Goal: Ask a question: Seek information or help from site administrators or community

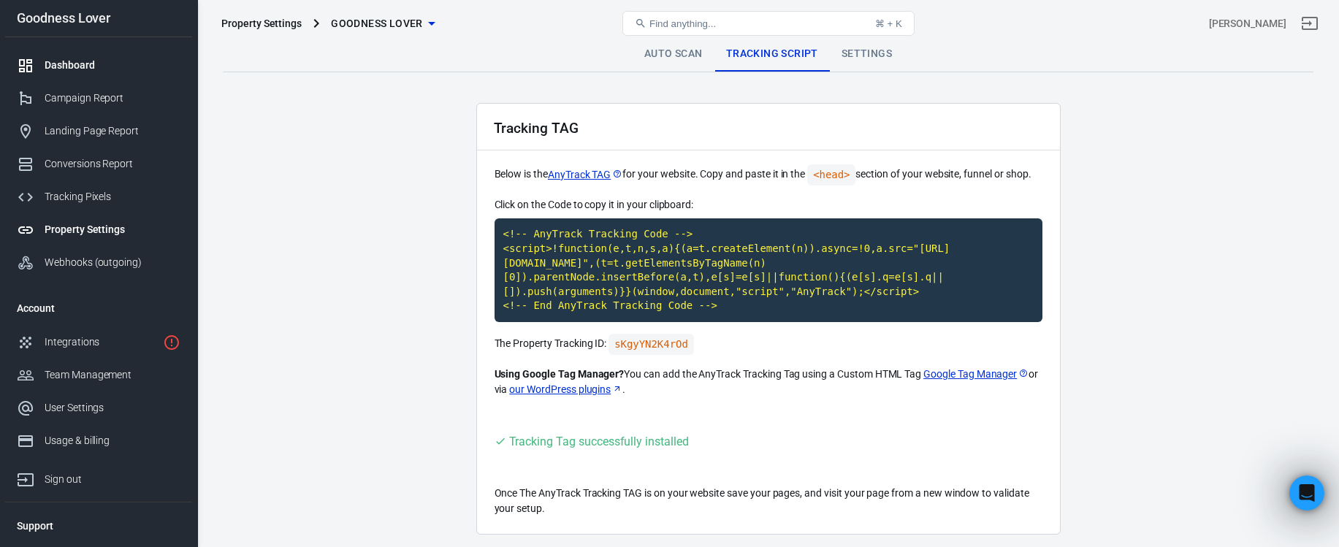
click at [74, 67] on div "Dashboard" at bounding box center [113, 65] width 136 height 15
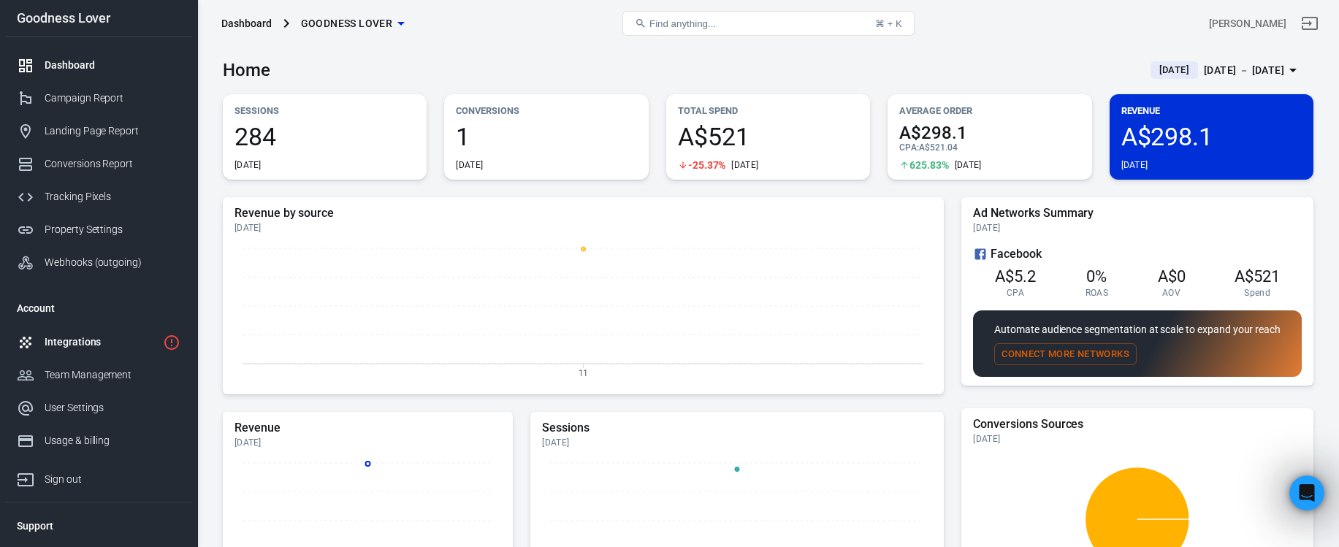
click at [94, 341] on div "Integrations" at bounding box center [101, 342] width 112 height 15
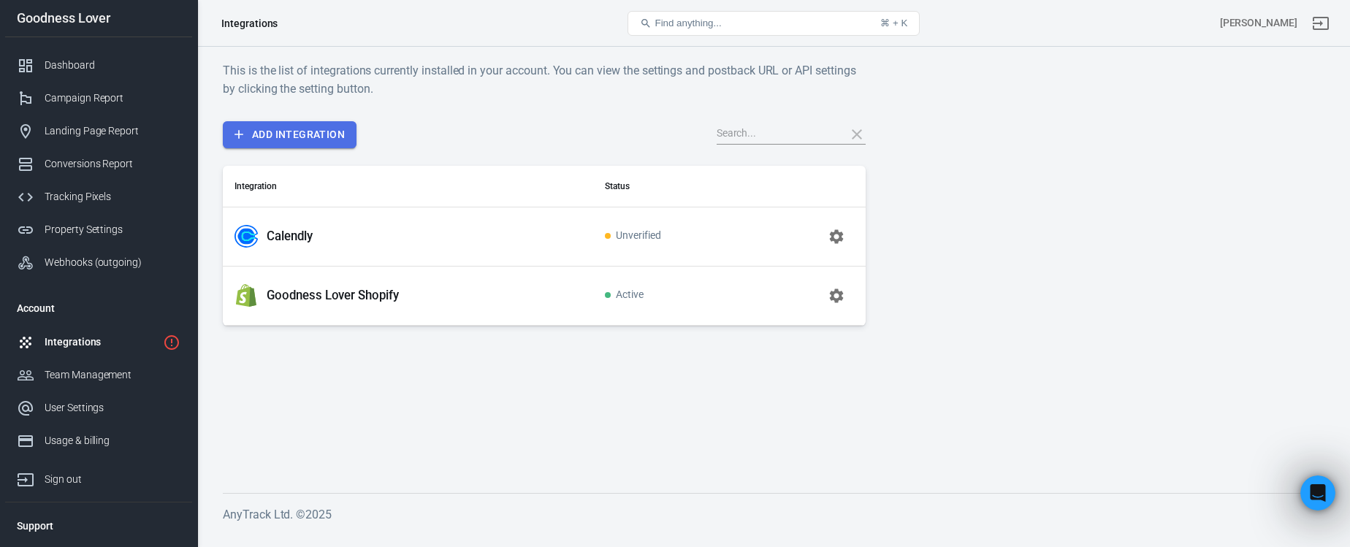
click at [321, 131] on link "Add Integration" at bounding box center [290, 134] width 134 height 27
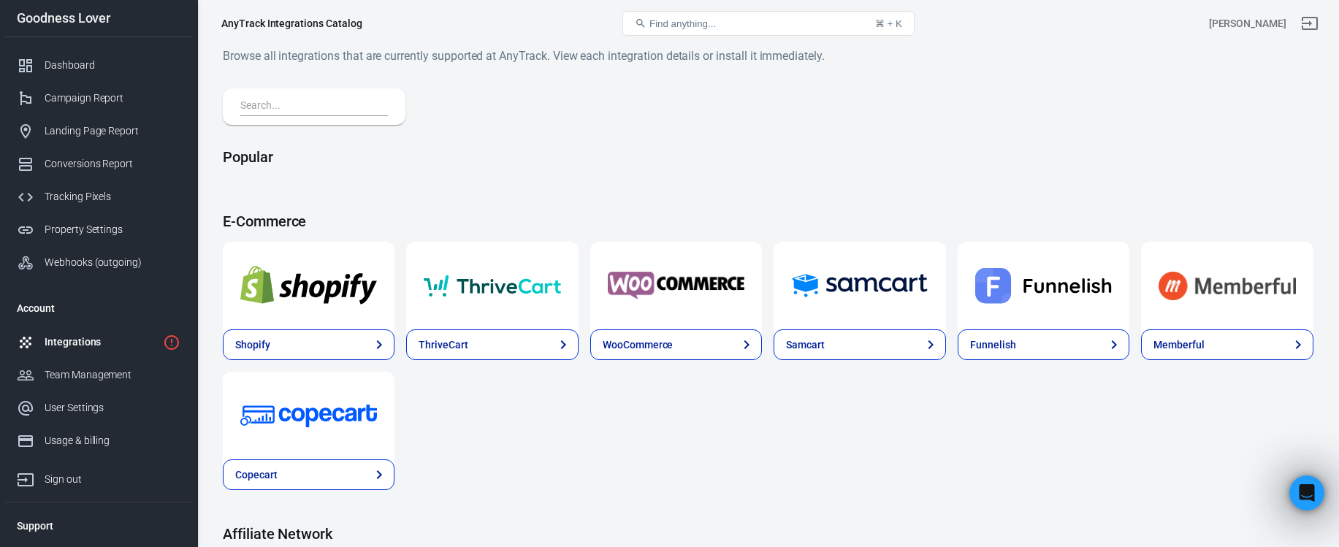
click at [634, 489] on div "Shopify ThriveCart WooCommerce Samcart Funnelish Memberful Copecart" at bounding box center [768, 366] width 1090 height 248
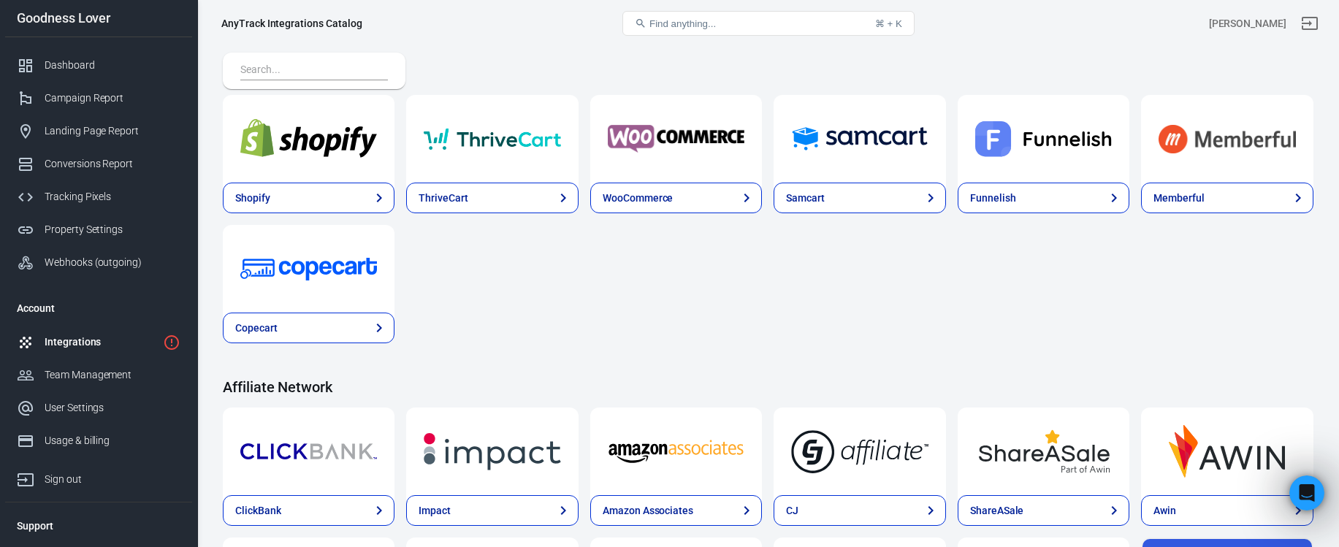
scroll to position [352, 0]
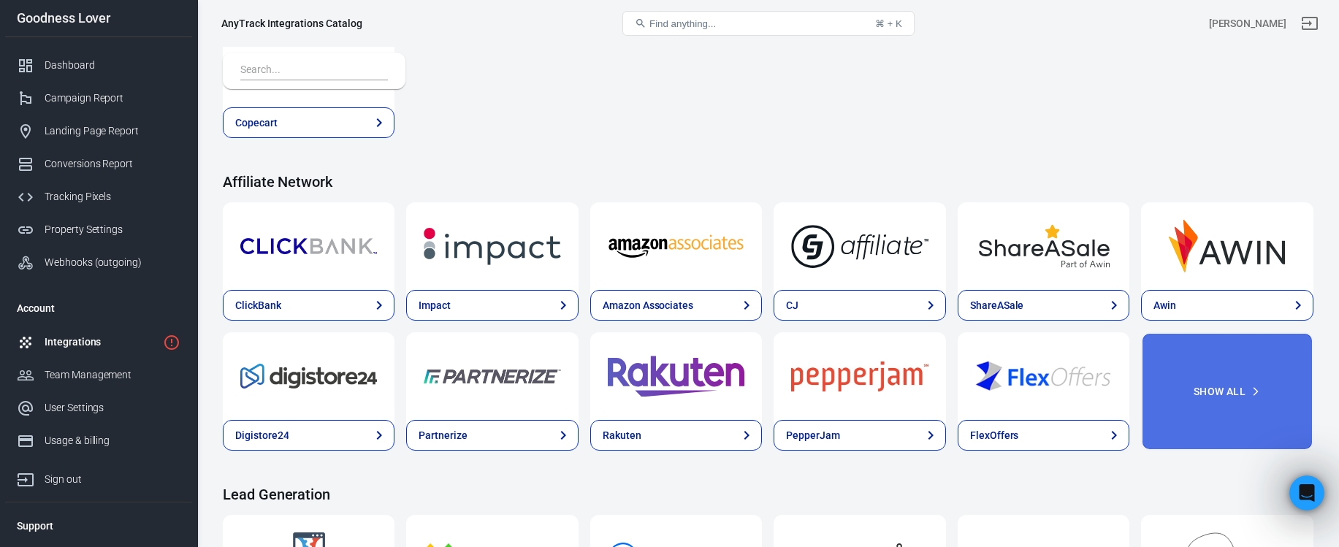
click at [1240, 395] on button "Show All" at bounding box center [1227, 391] width 172 height 118
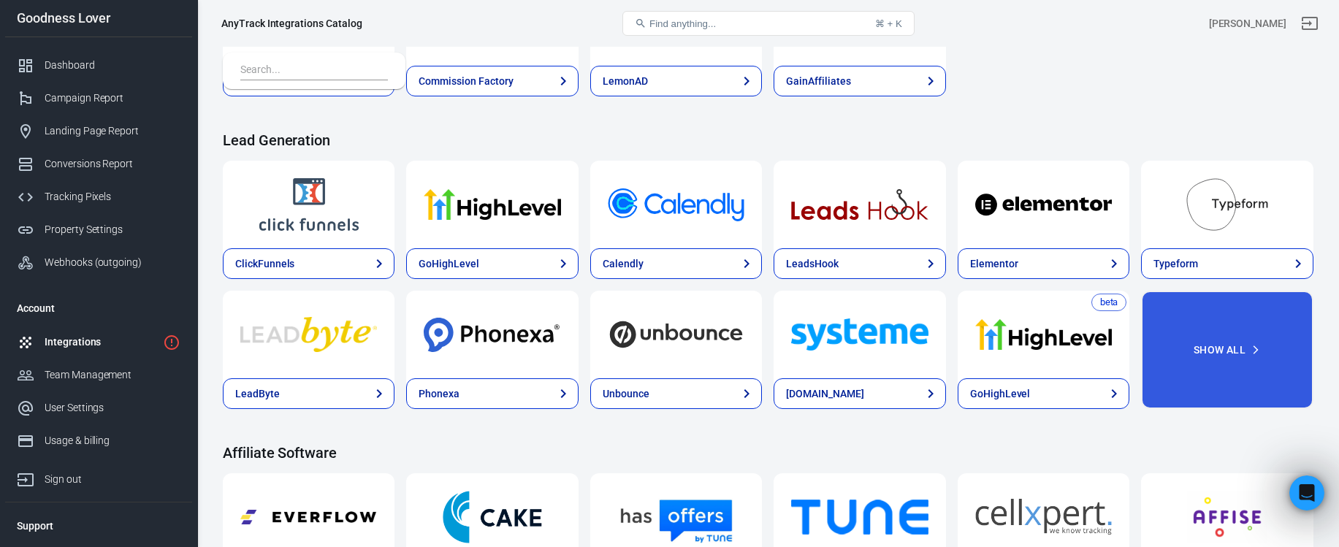
scroll to position [1217, 0]
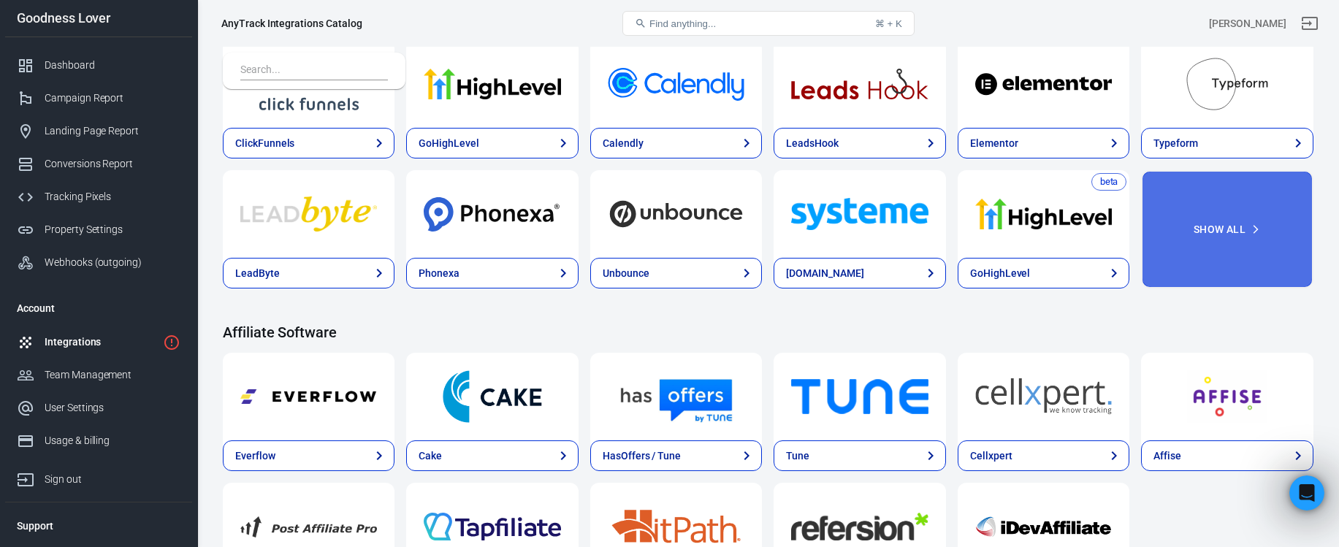
click at [1215, 231] on button "Show All" at bounding box center [1227, 229] width 172 height 118
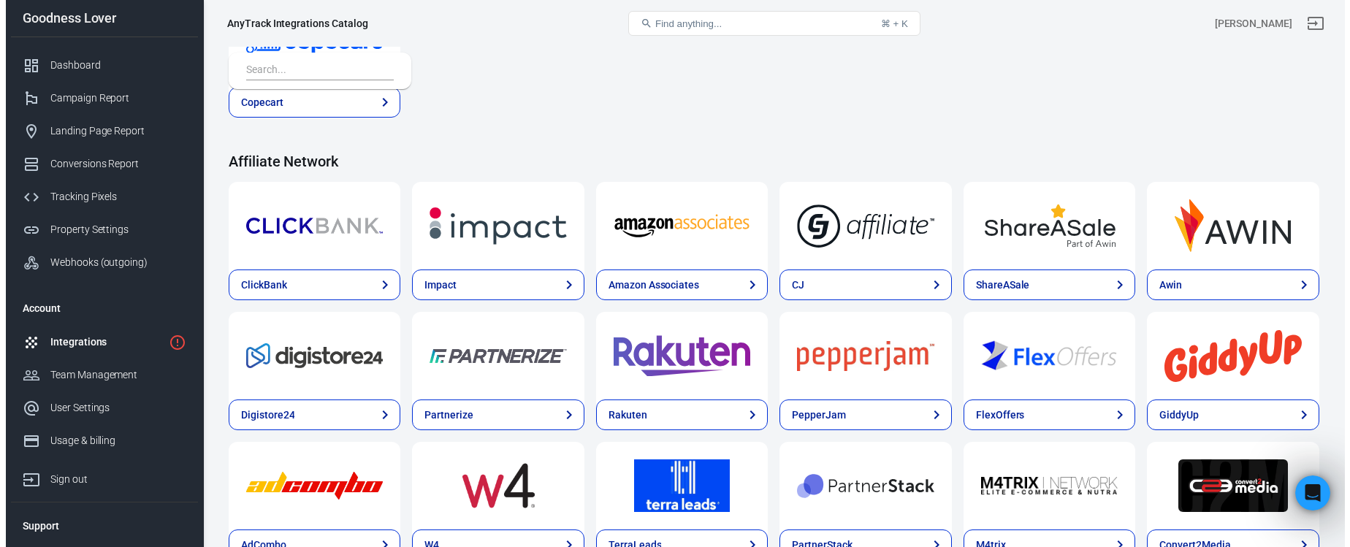
scroll to position [0, 0]
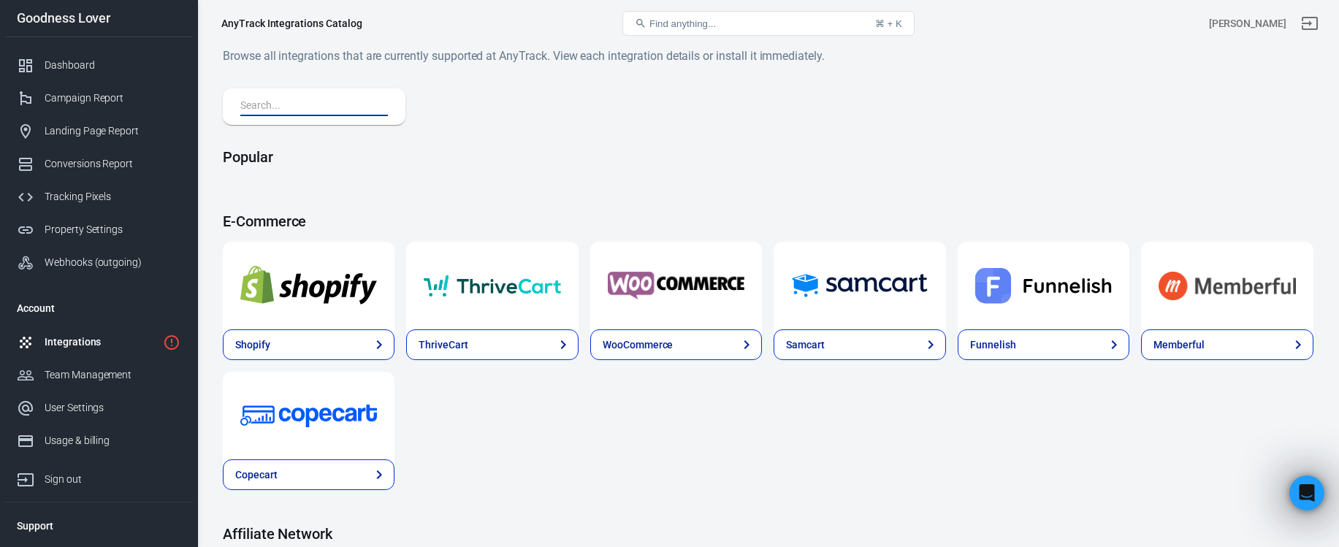
click at [328, 99] on input "text" at bounding box center [311, 106] width 142 height 19
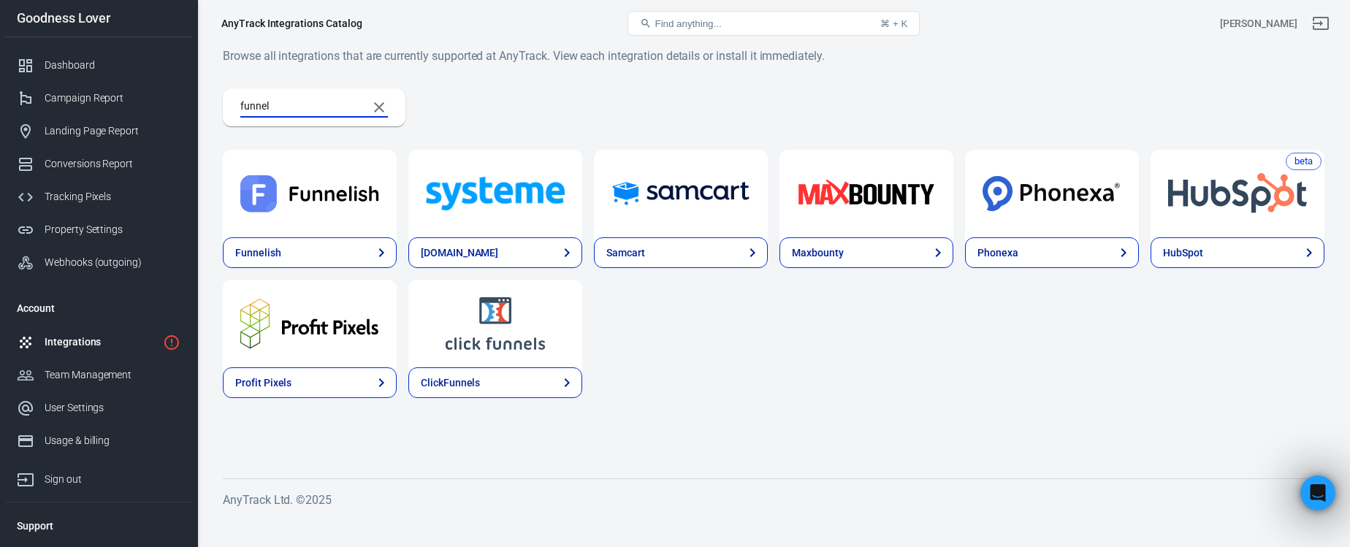
type input "funnel"
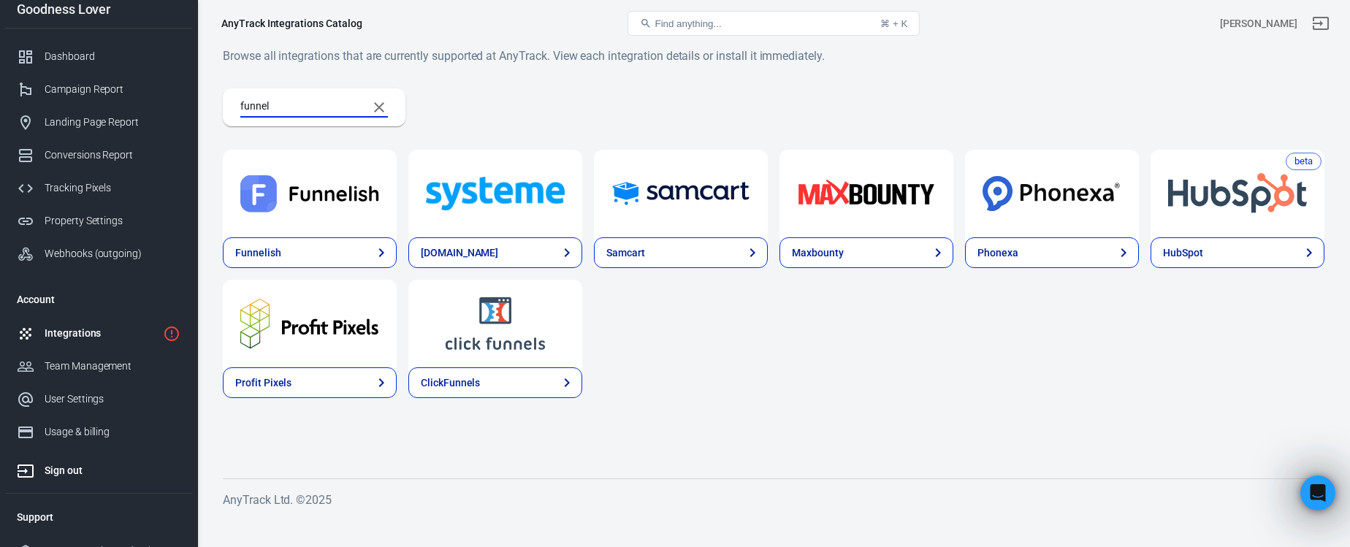
scroll to position [29, 0]
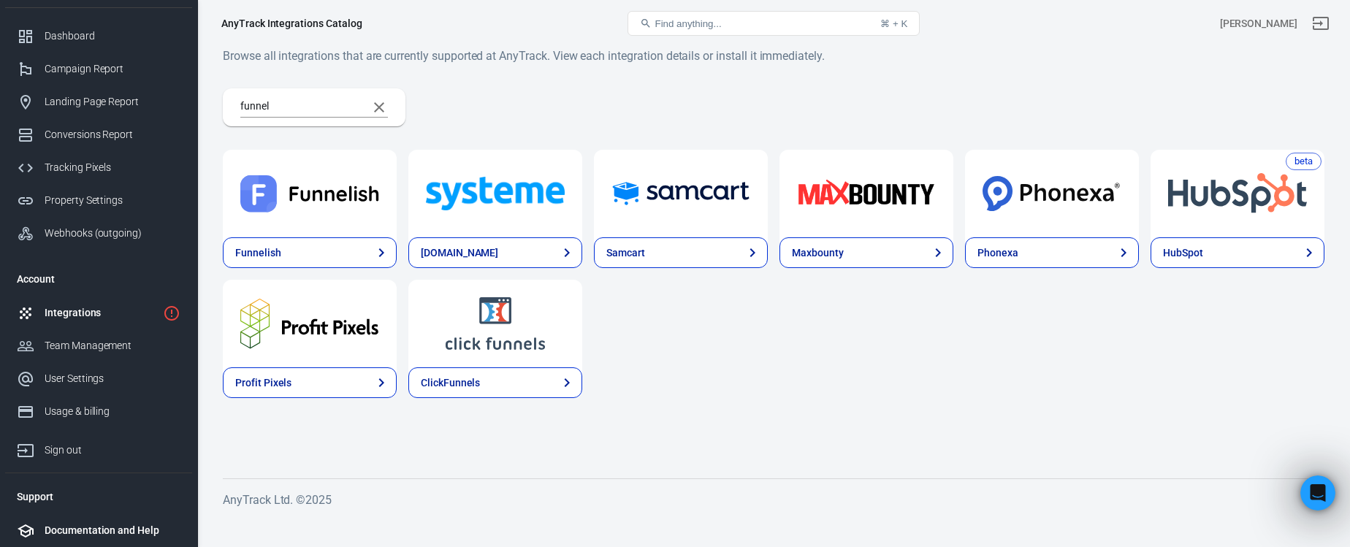
click at [57, 523] on div "Documentation and Help" at bounding box center [113, 530] width 136 height 15
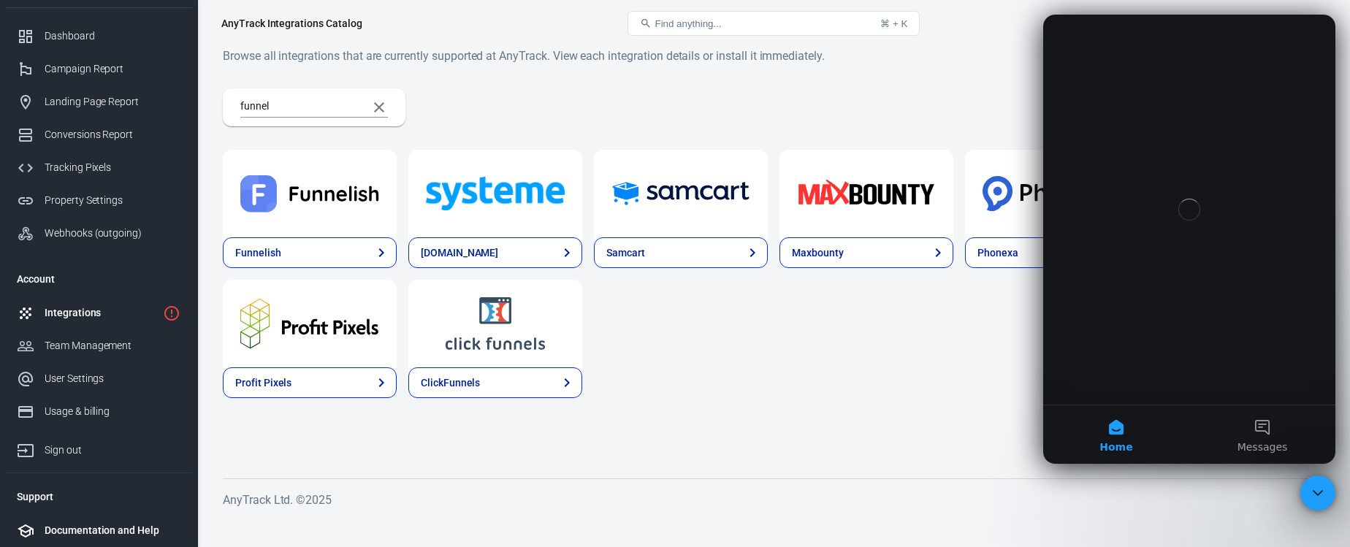
scroll to position [0, 0]
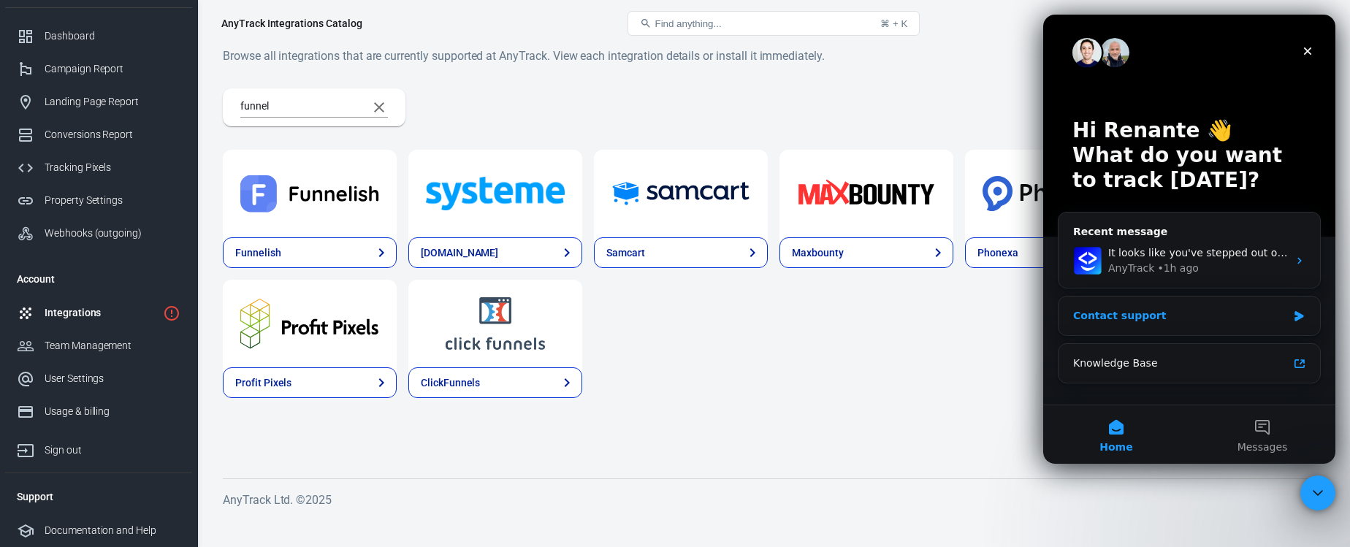
click at [1155, 316] on div "Contact support" at bounding box center [1180, 315] width 214 height 15
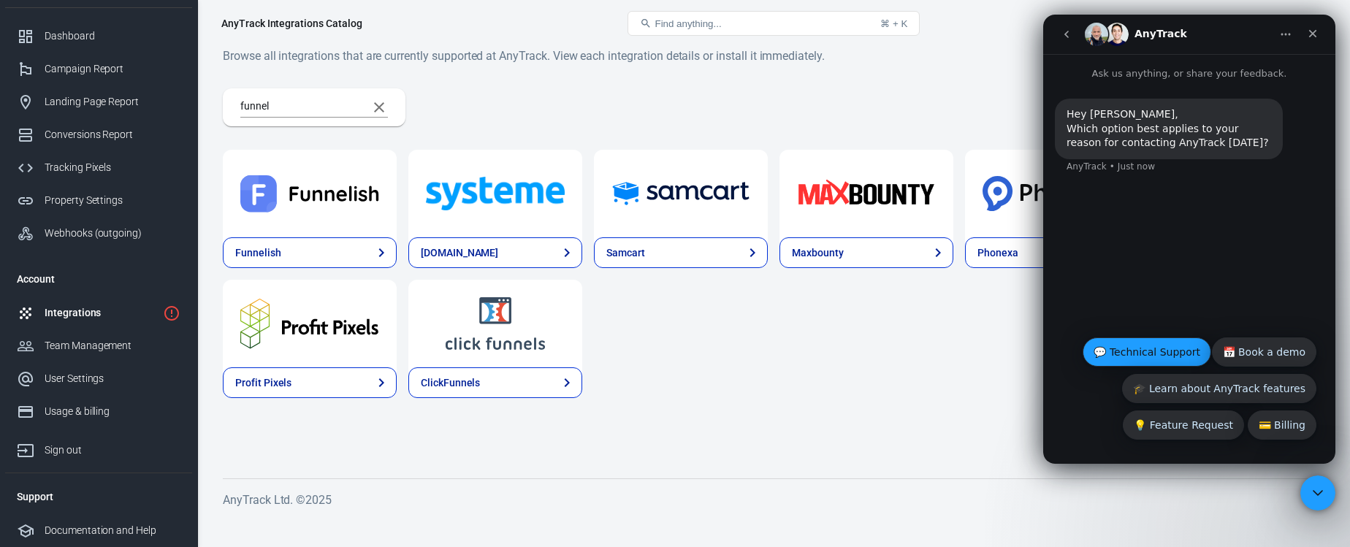
click at [1163, 341] on button "💬 Technical Support" at bounding box center [1146, 351] width 129 height 29
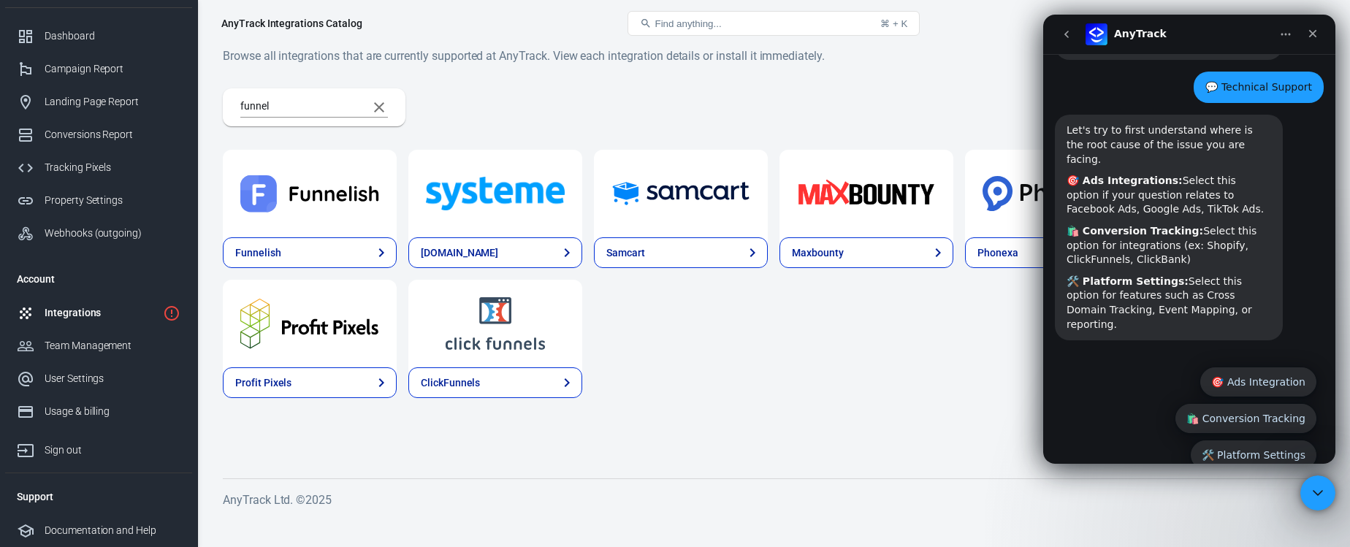
scroll to position [101, 0]
click at [1237, 439] on button "🛠️ Platform Settings" at bounding box center [1254, 453] width 126 height 29
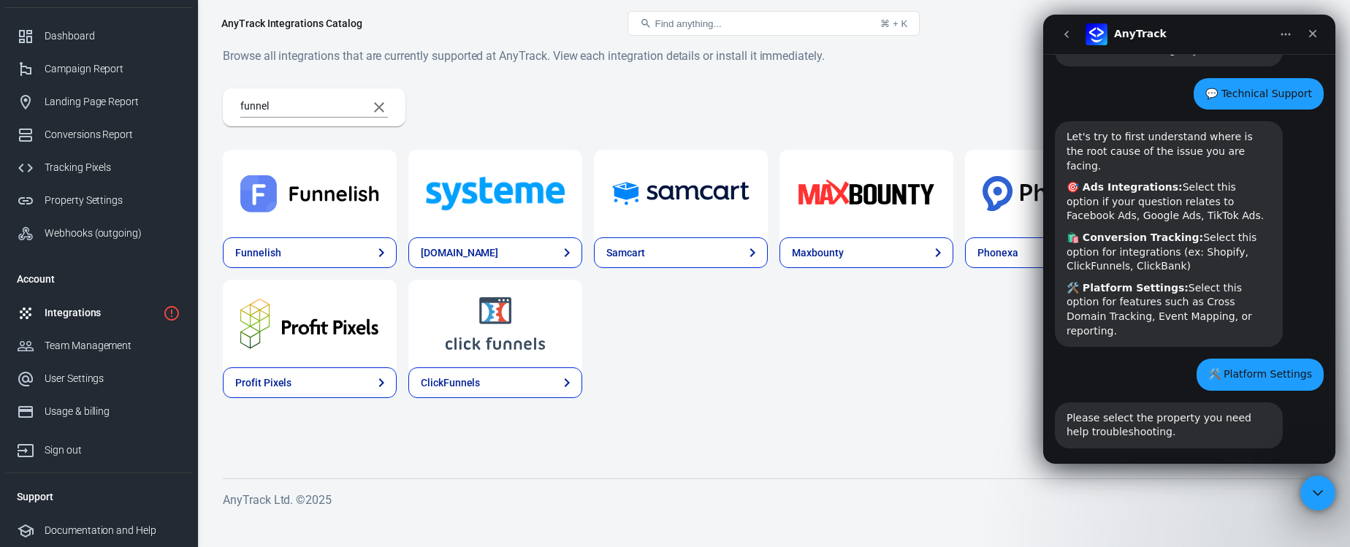
scroll to position [165, 0]
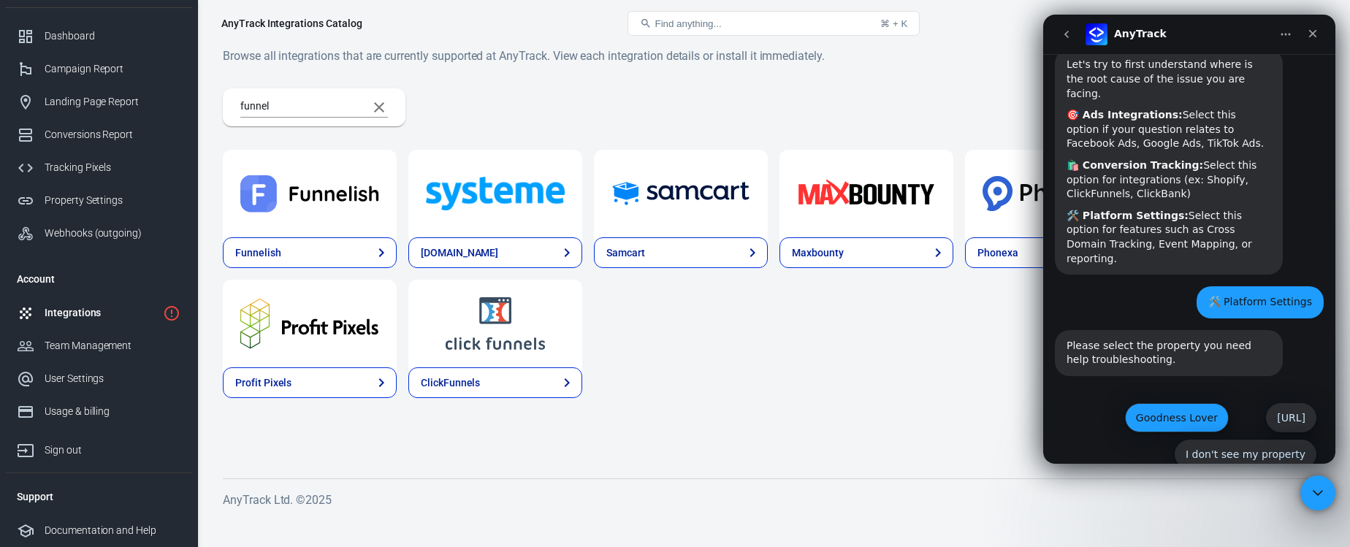
click at [1185, 403] on button "Goodness Lover" at bounding box center [1177, 417] width 104 height 29
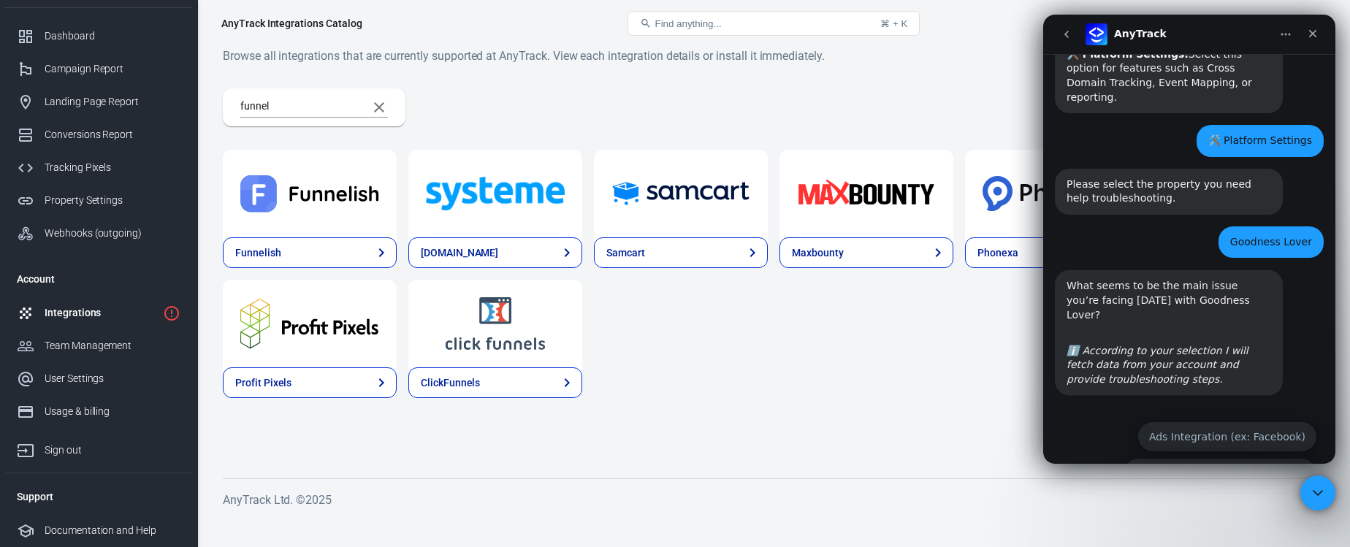
scroll to position [332, 0]
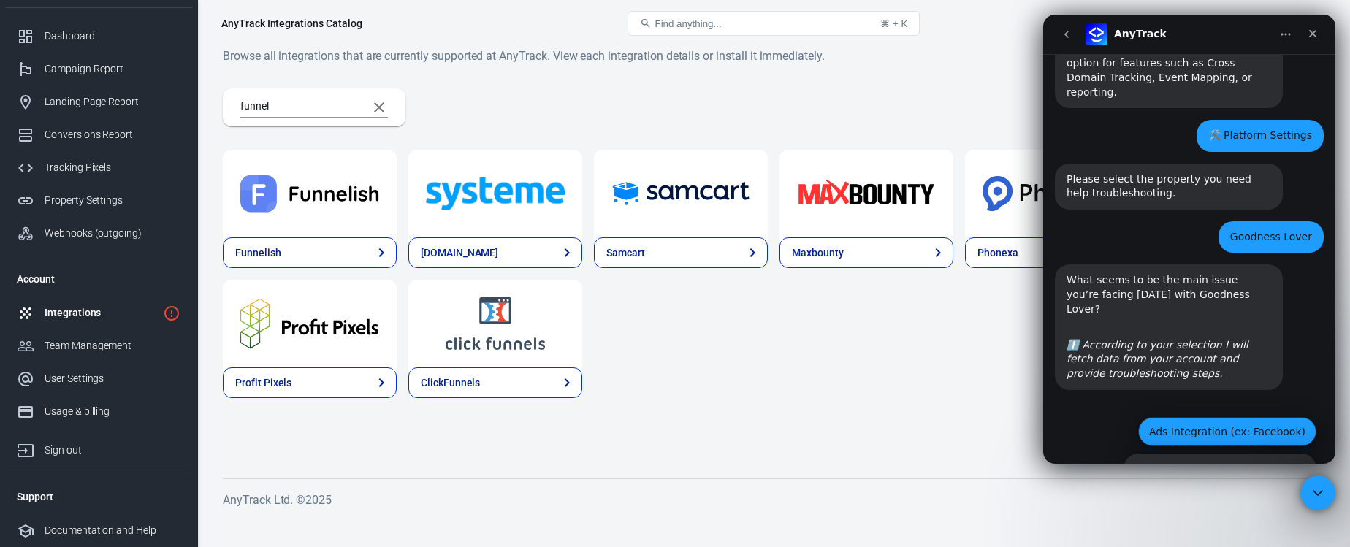
click at [1159, 417] on button "Ads Integration (ex: Facebook)" at bounding box center [1227, 431] width 178 height 29
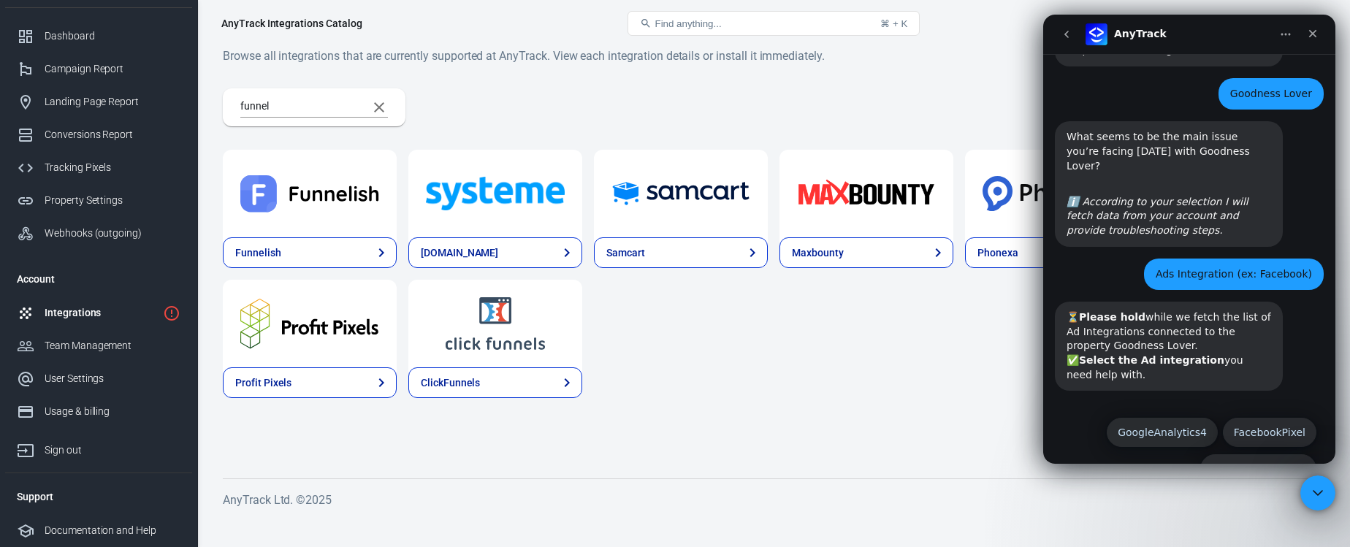
scroll to position [475, 0]
click at [1241, 454] on button "None of the above" at bounding box center [1258, 468] width 116 height 29
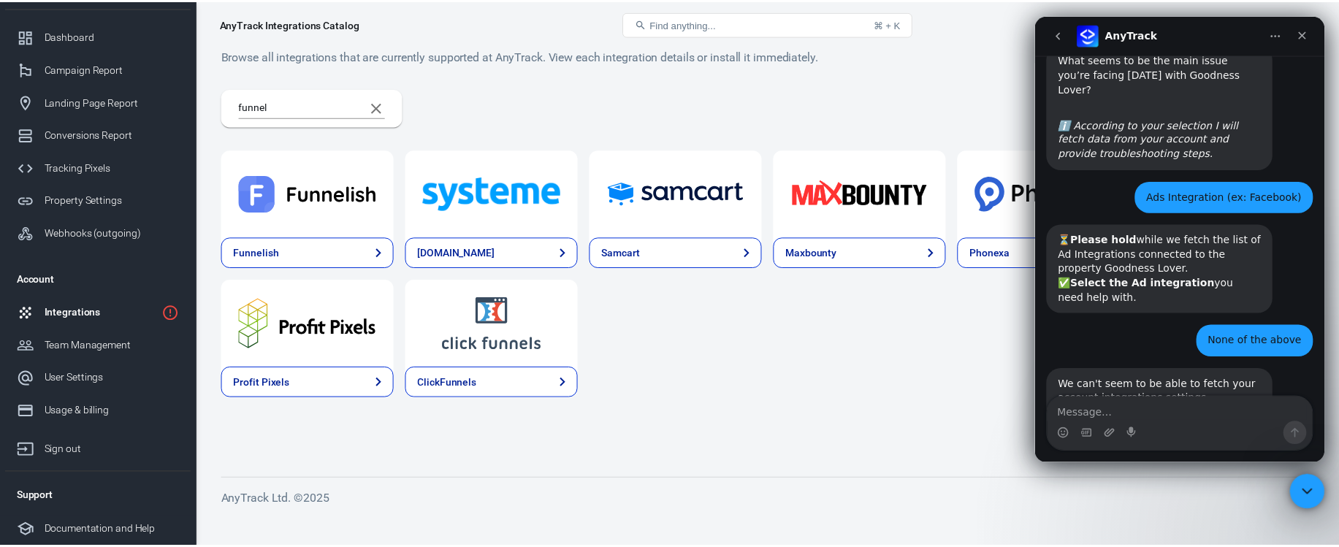
scroll to position [605, 0]
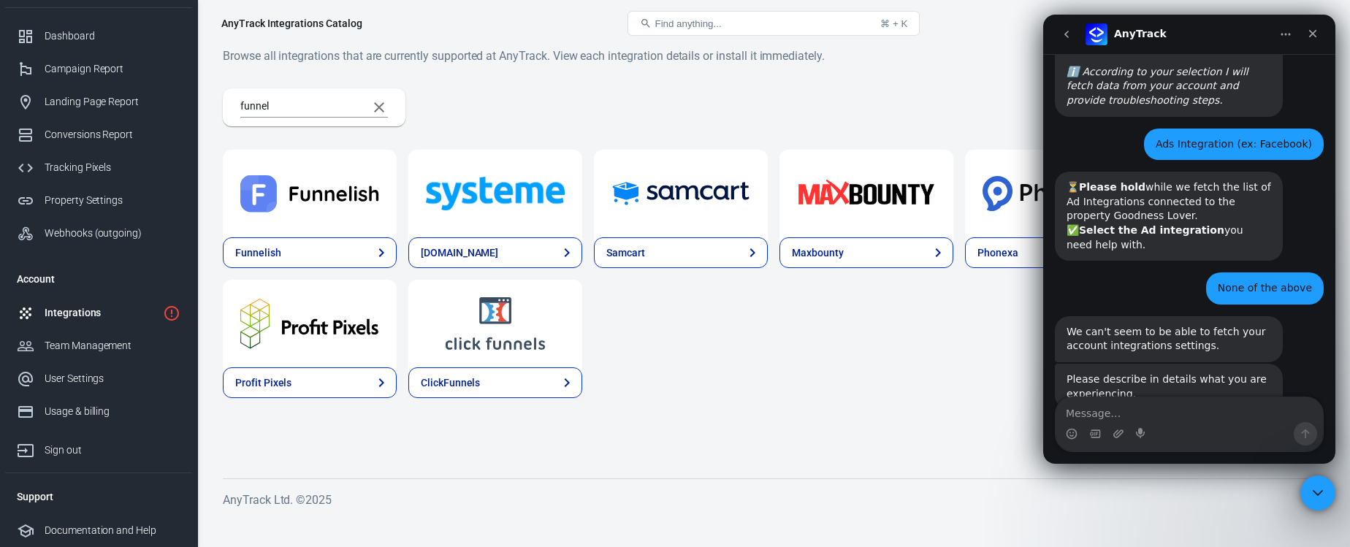
click at [1216, 414] on textarea "Message…" at bounding box center [1188, 409] width 267 height 25
click at [67, 202] on div "Property Settings" at bounding box center [113, 200] width 136 height 15
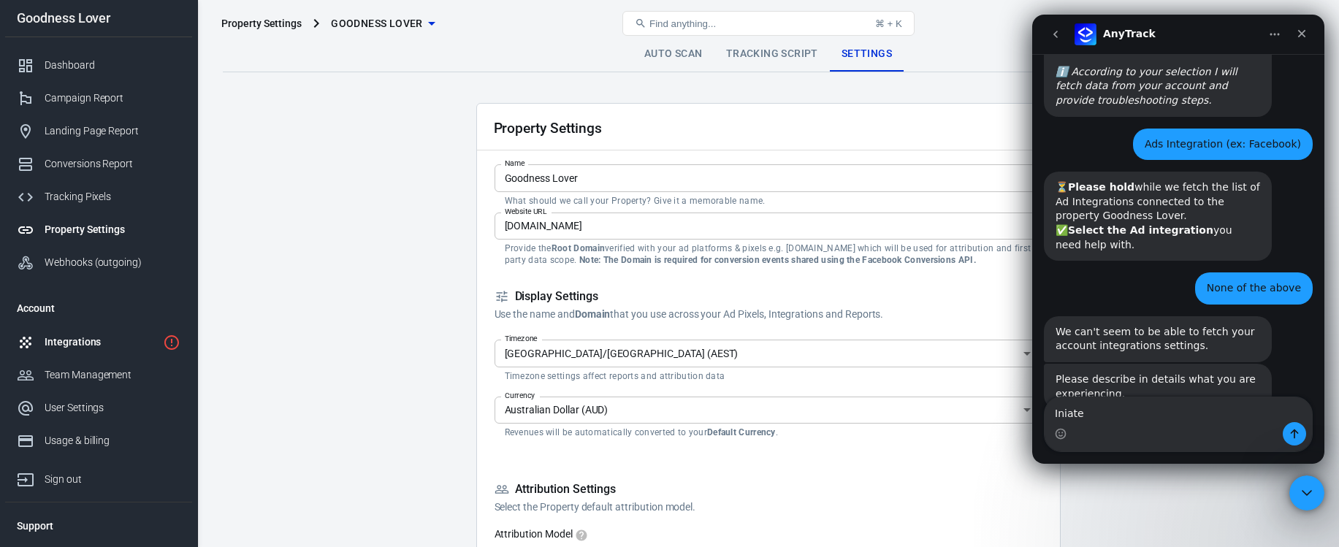
click at [94, 348] on div "Integrations" at bounding box center [101, 342] width 112 height 15
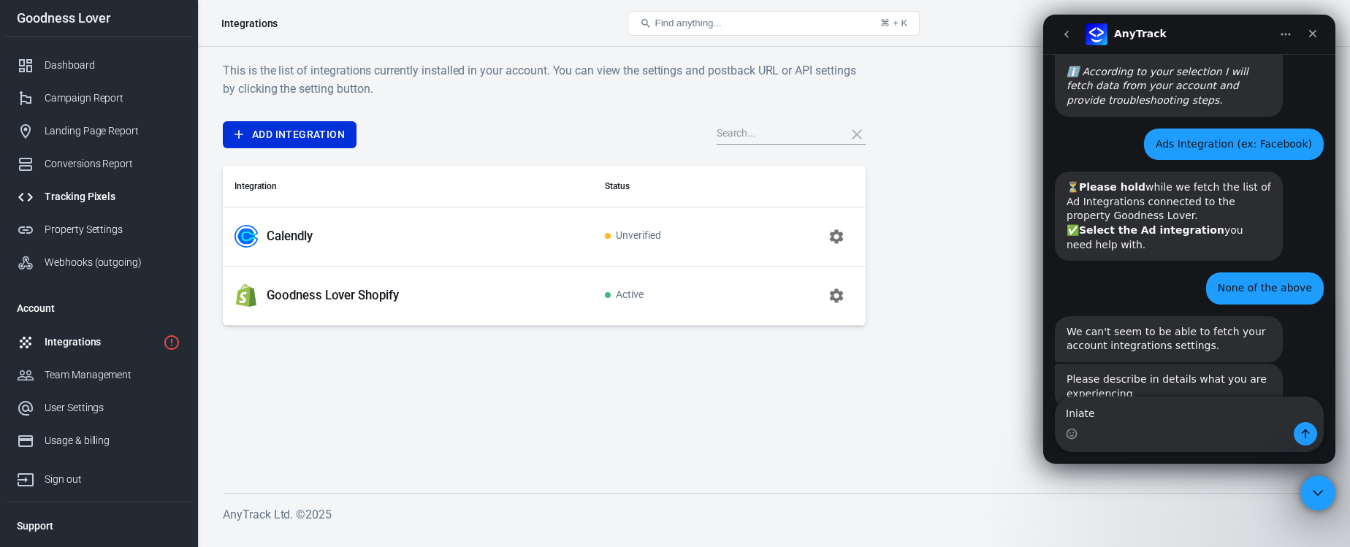
click at [94, 203] on div "Tracking Pixels" at bounding box center [113, 196] width 136 height 15
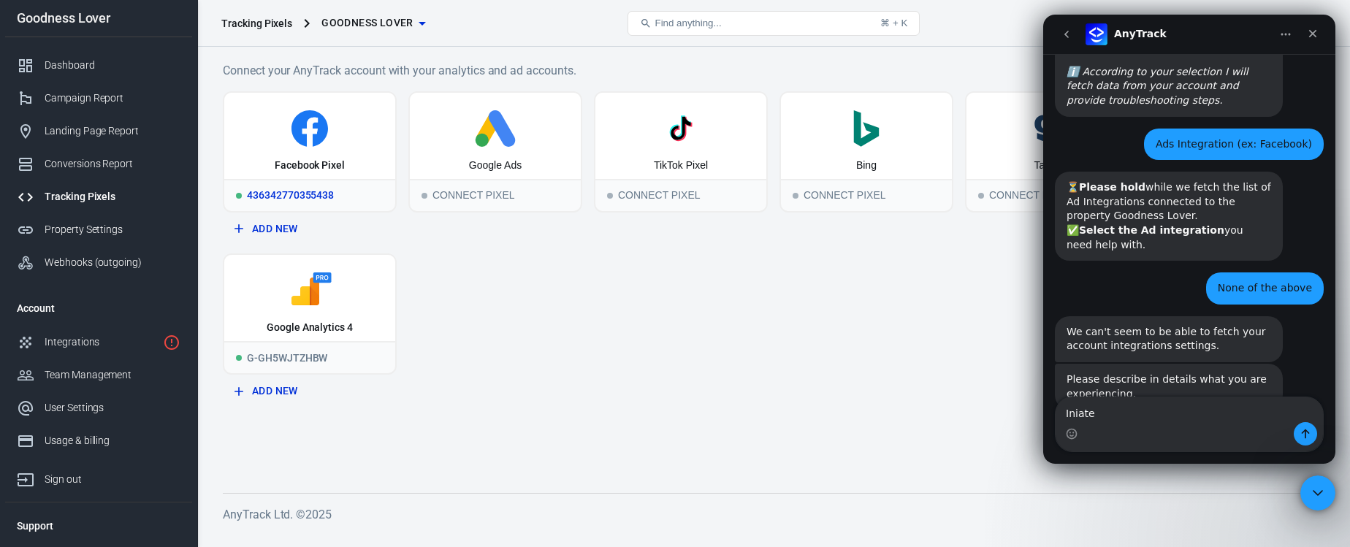
click at [301, 178] on div "Facebook Pixel" at bounding box center [309, 136] width 171 height 86
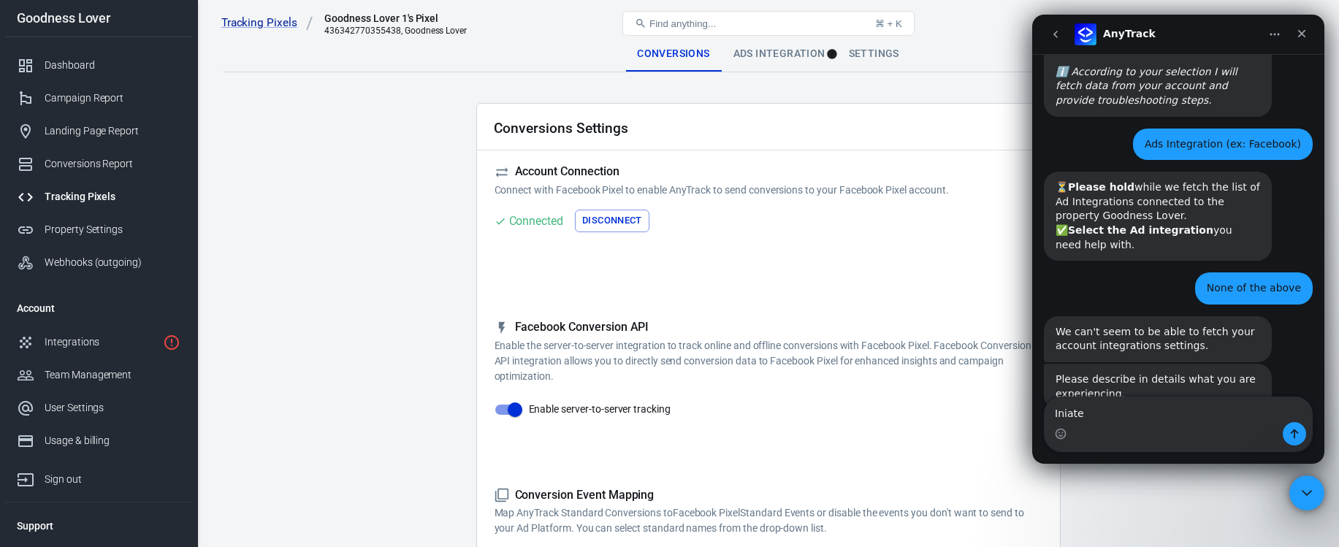
click at [792, 57] on div "Ads Integration" at bounding box center [779, 54] width 115 height 35
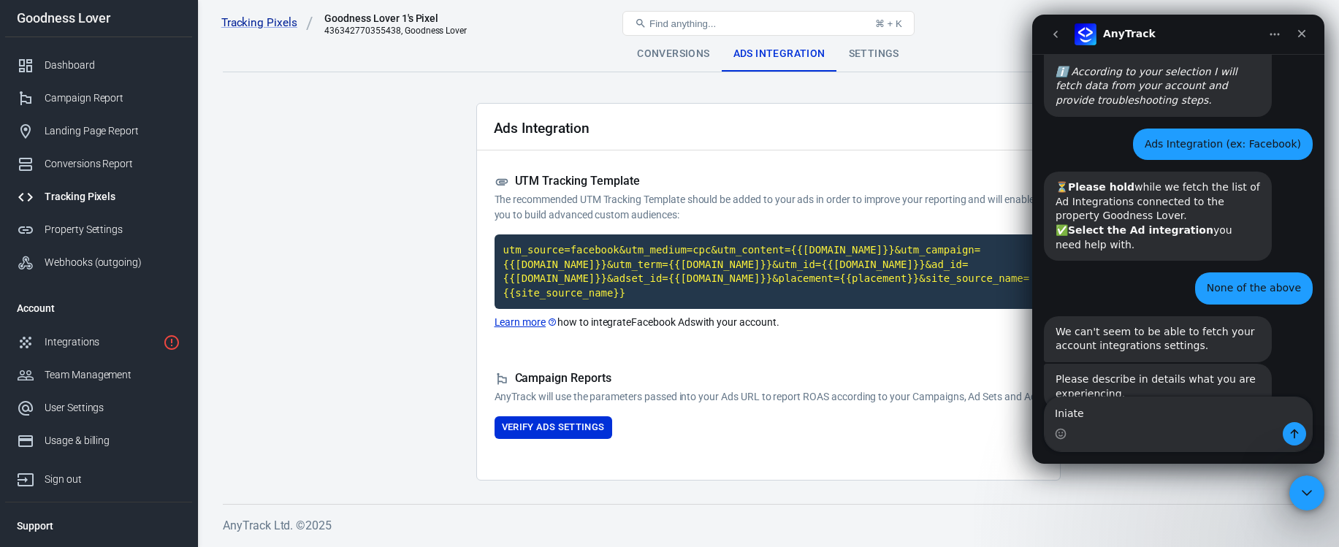
click at [856, 56] on div "Settings" at bounding box center [874, 54] width 74 height 35
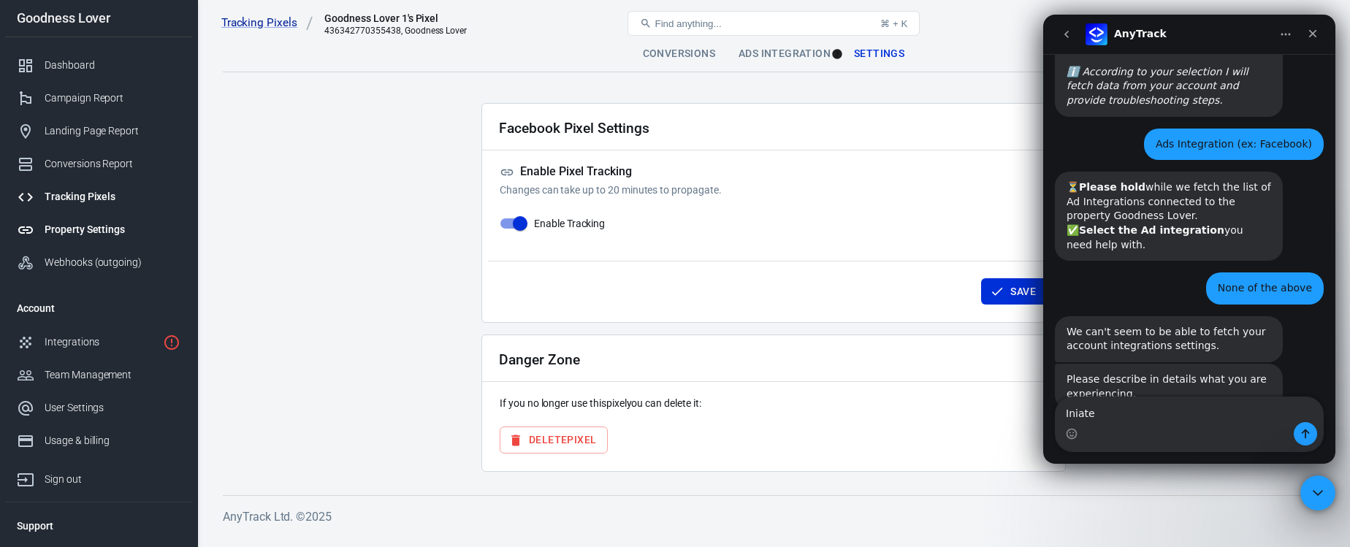
click at [95, 234] on div "Property Settings" at bounding box center [113, 229] width 136 height 15
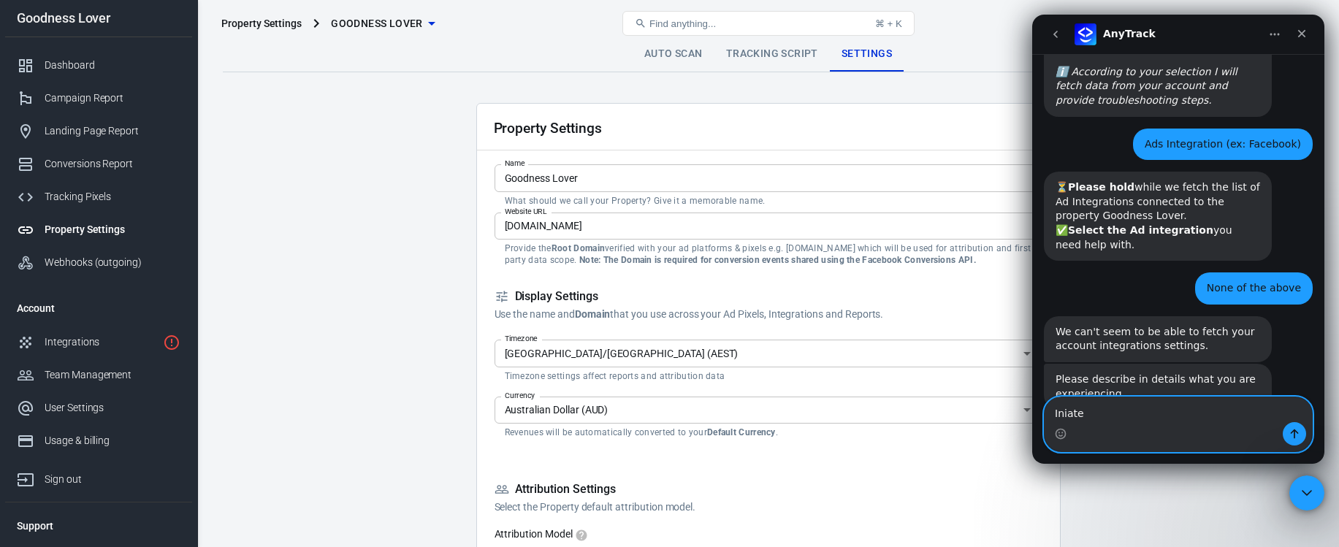
click at [1109, 411] on textarea "Iniate" at bounding box center [1177, 409] width 267 height 25
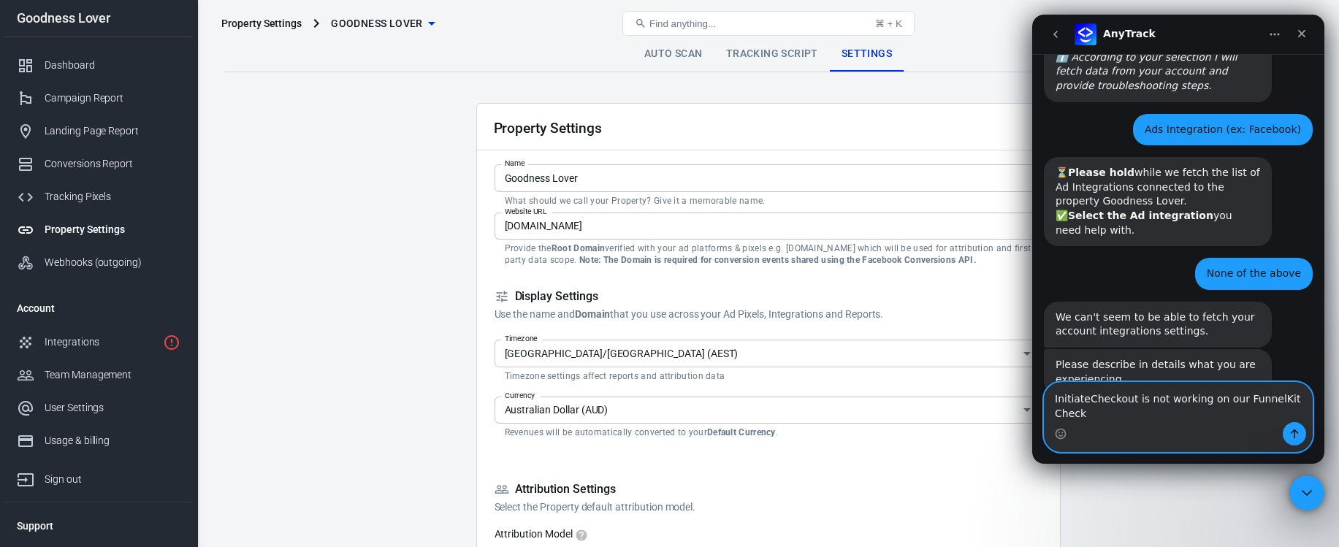
scroll to position [619, 0]
drag, startPoint x: 1131, startPoint y: 398, endPoint x: 1187, endPoint y: 428, distance: 63.1
click at [1131, 399] on textarea "InitiateCheckout is not working on our FunnelKit Checkout pages." at bounding box center [1177, 402] width 267 height 39
type textarea "InitiateCheckout event is not working on our FunnelKit Checkout pages."
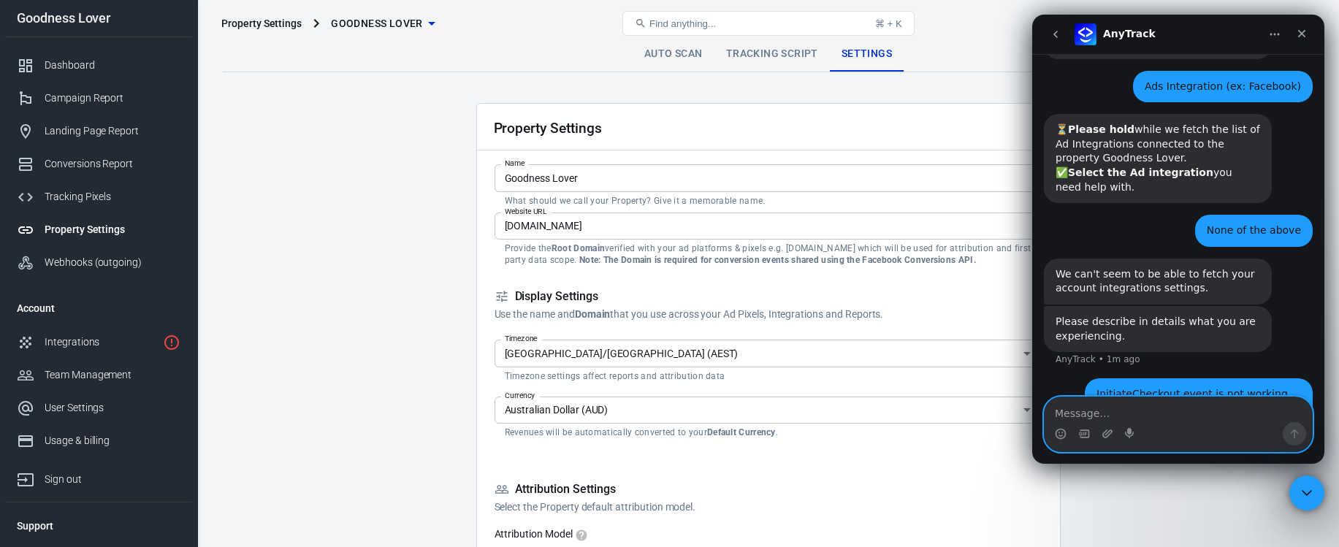
scroll to position [710, 0]
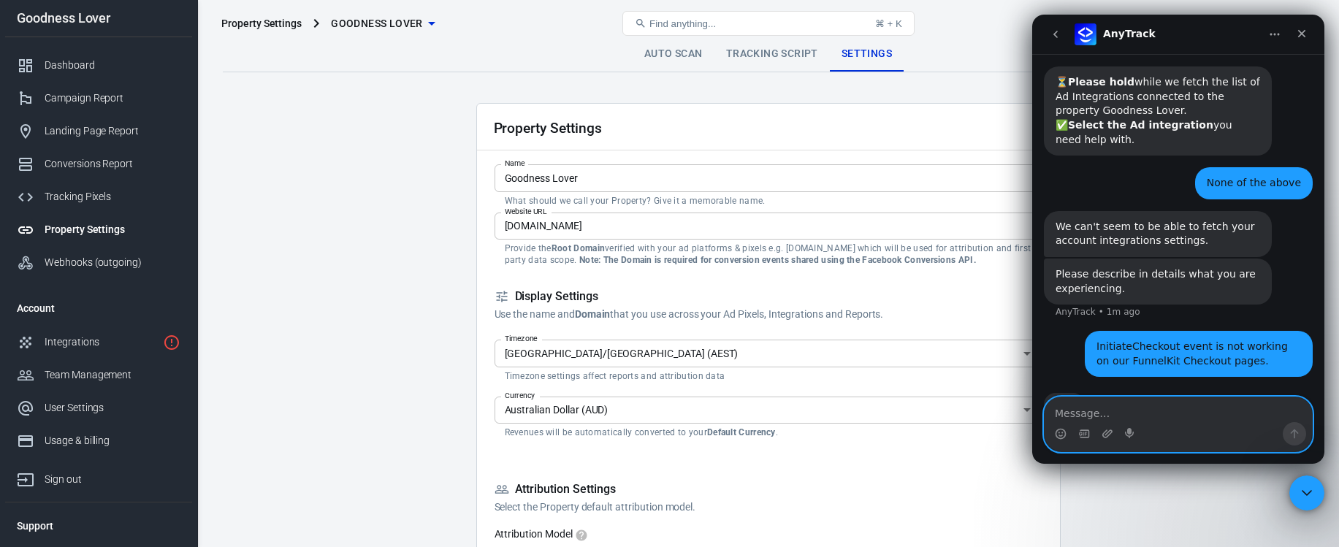
click at [1174, 417] on textarea "Message…" at bounding box center [1177, 409] width 267 height 25
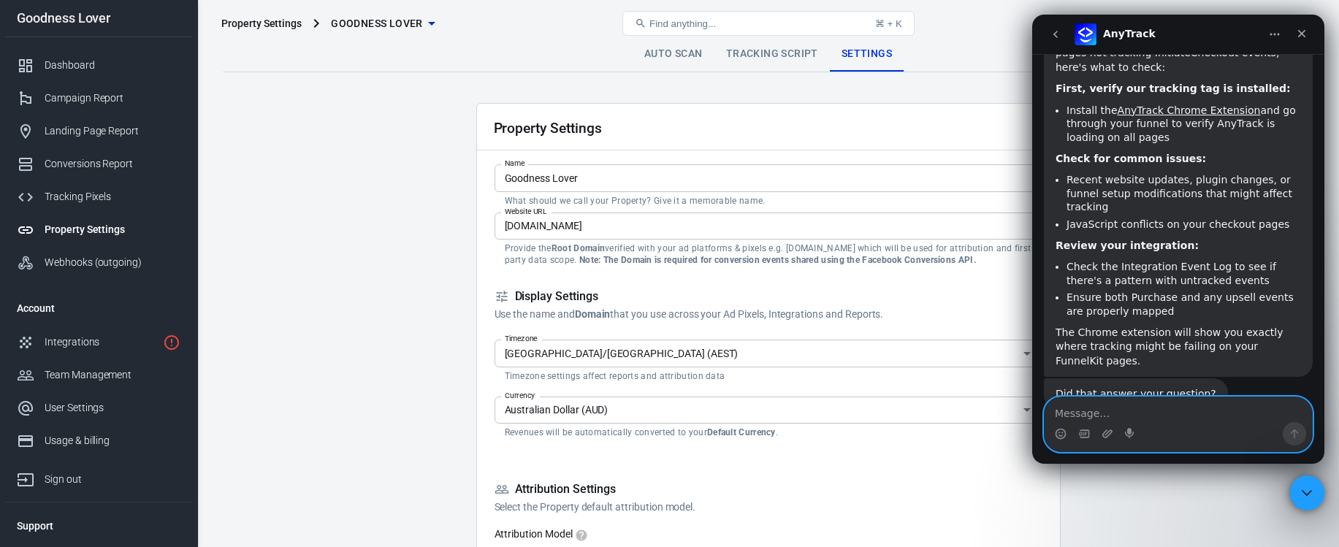
scroll to position [1062, 0]
click at [1123, 417] on textarea "Message…" at bounding box center [1177, 409] width 267 height 25
type textarea "No"
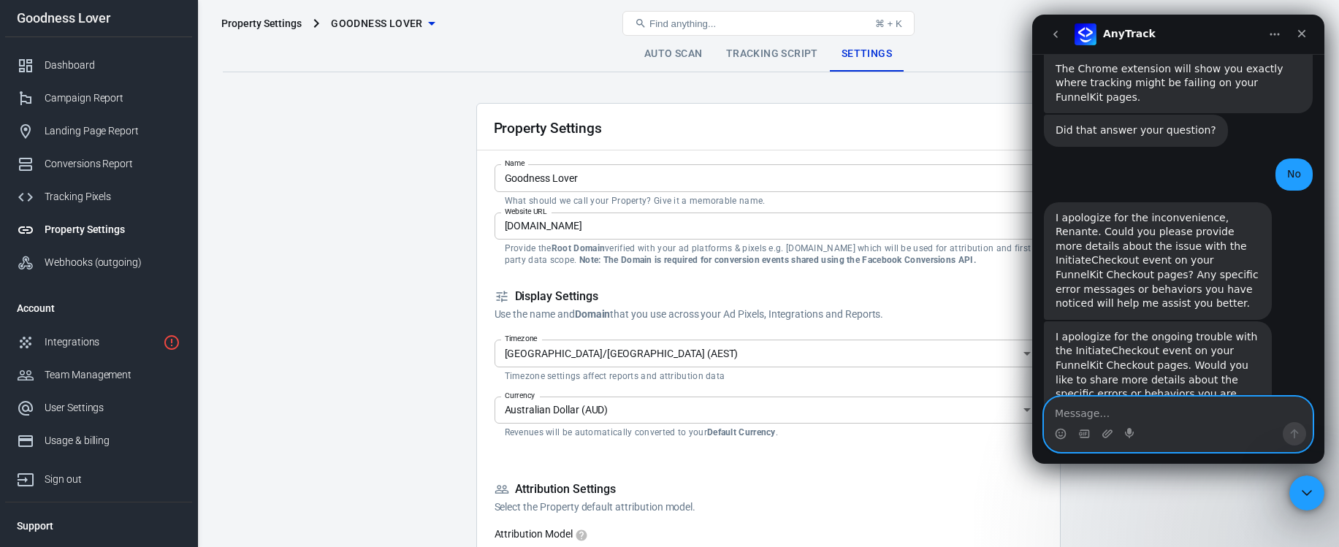
scroll to position [1340, 0]
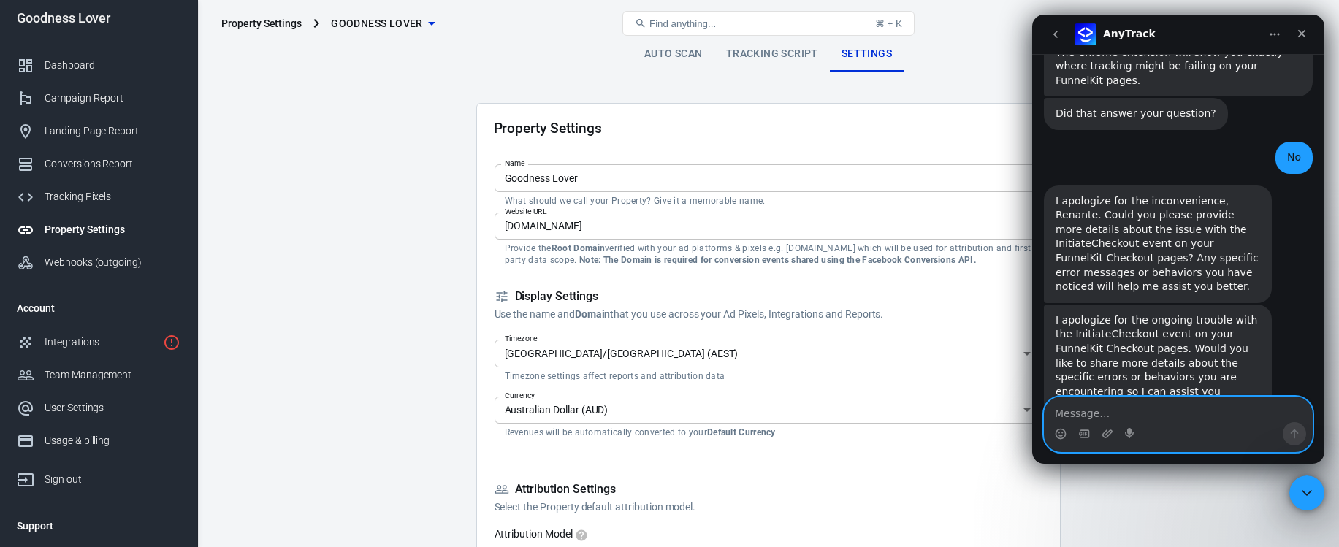
click at [1129, 413] on textarea "Message…" at bounding box center [1177, 409] width 267 height 25
paste textarea "[URL][DOMAIN_NAME]"
type textarea "Here is the page [URL][DOMAIN_NAME]"
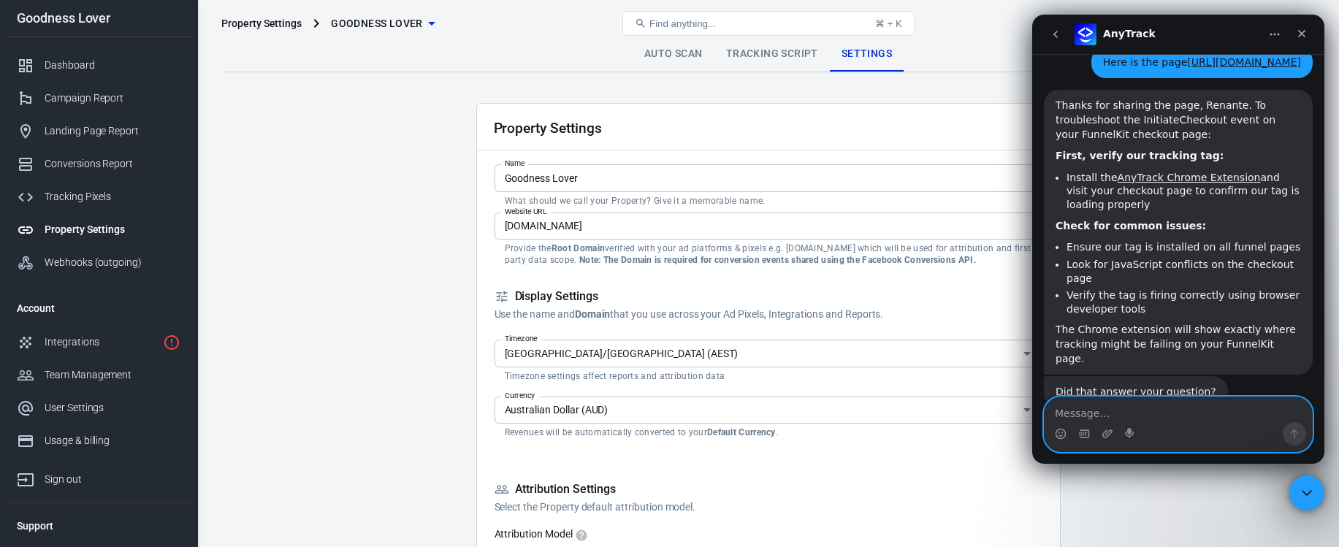
scroll to position [1727, 0]
click at [1142, 400] on textarea "Message…" at bounding box center [1177, 409] width 267 height 25
type textarea "No, still now showing on Chrome Extension"
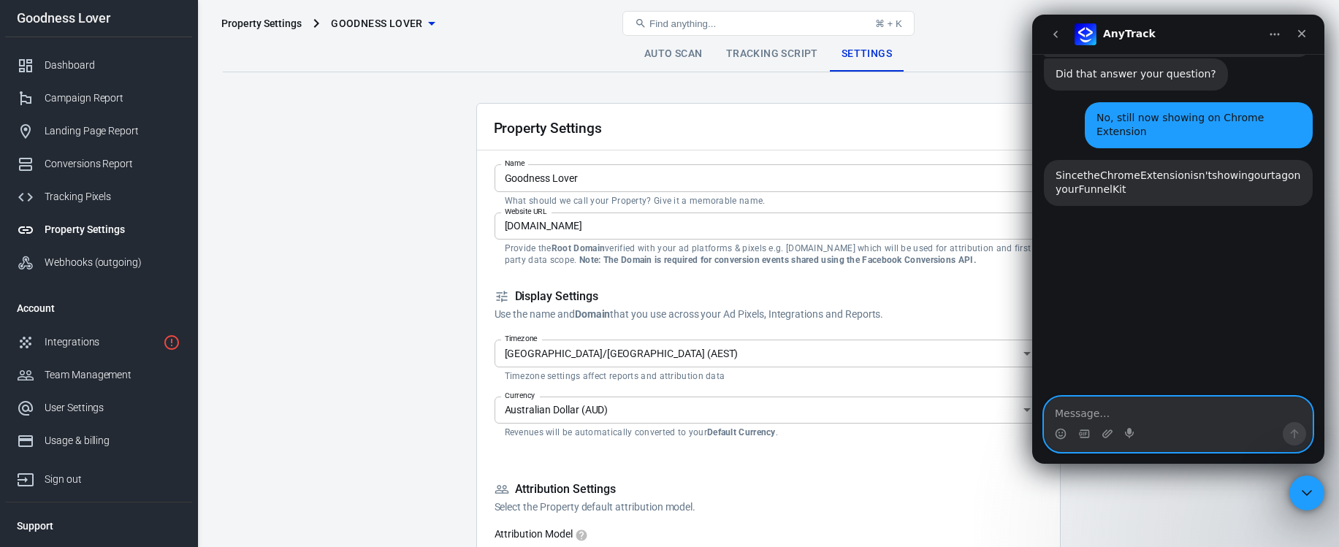
scroll to position [2055, 0]
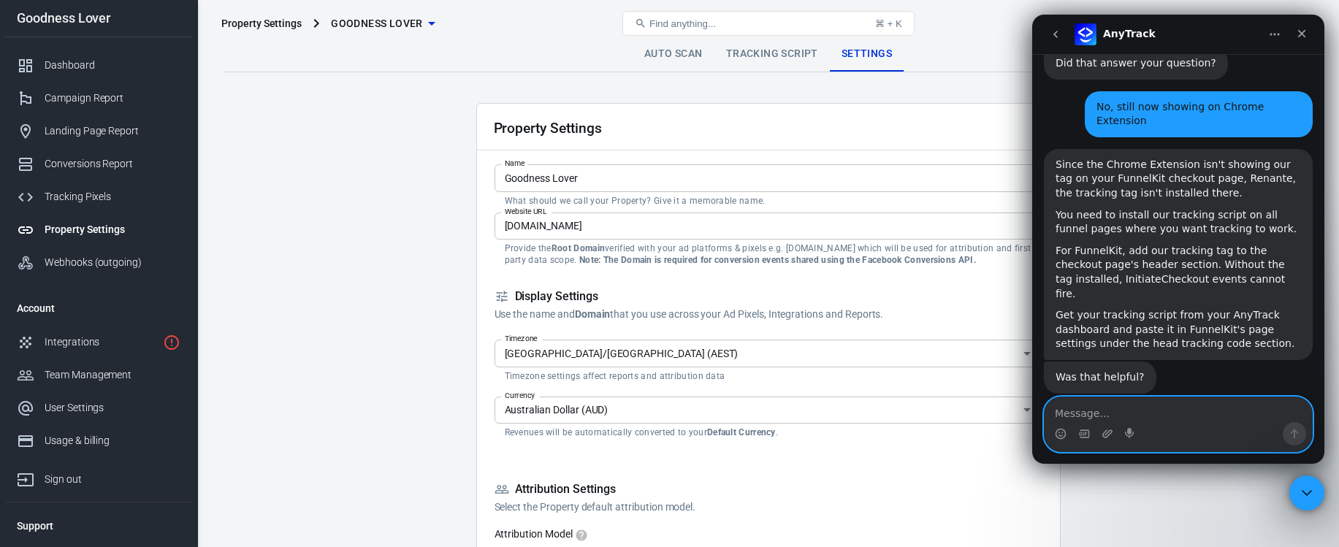
click at [1101, 419] on textarea "Message…" at bounding box center [1177, 409] width 267 height 25
type textarea "Can I talk to human?"
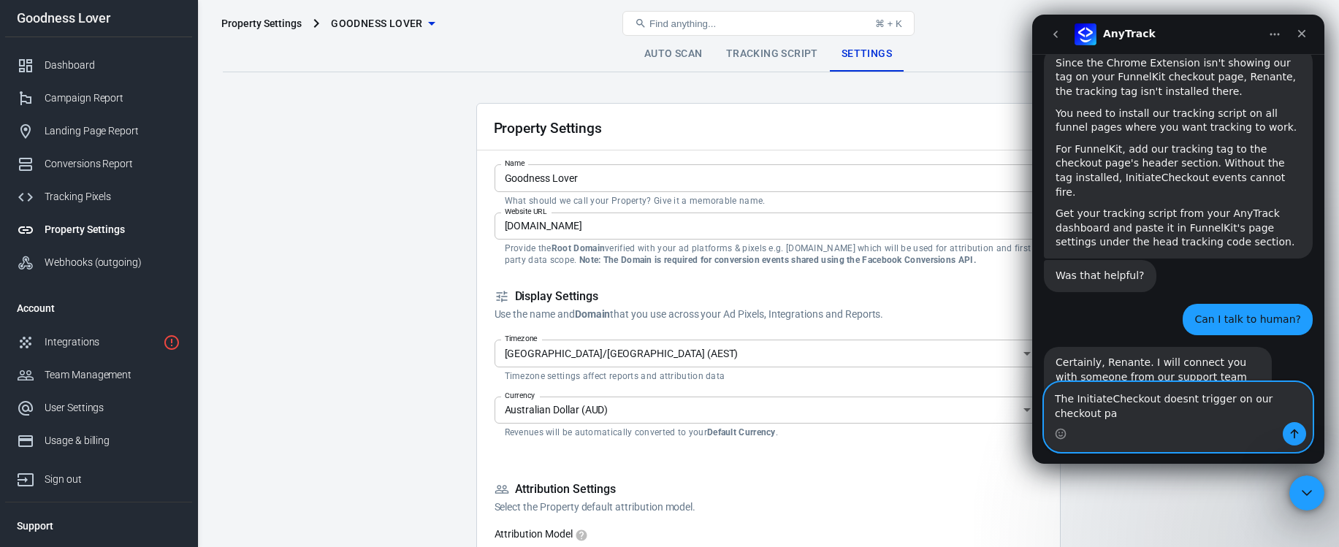
scroll to position [2171, 0]
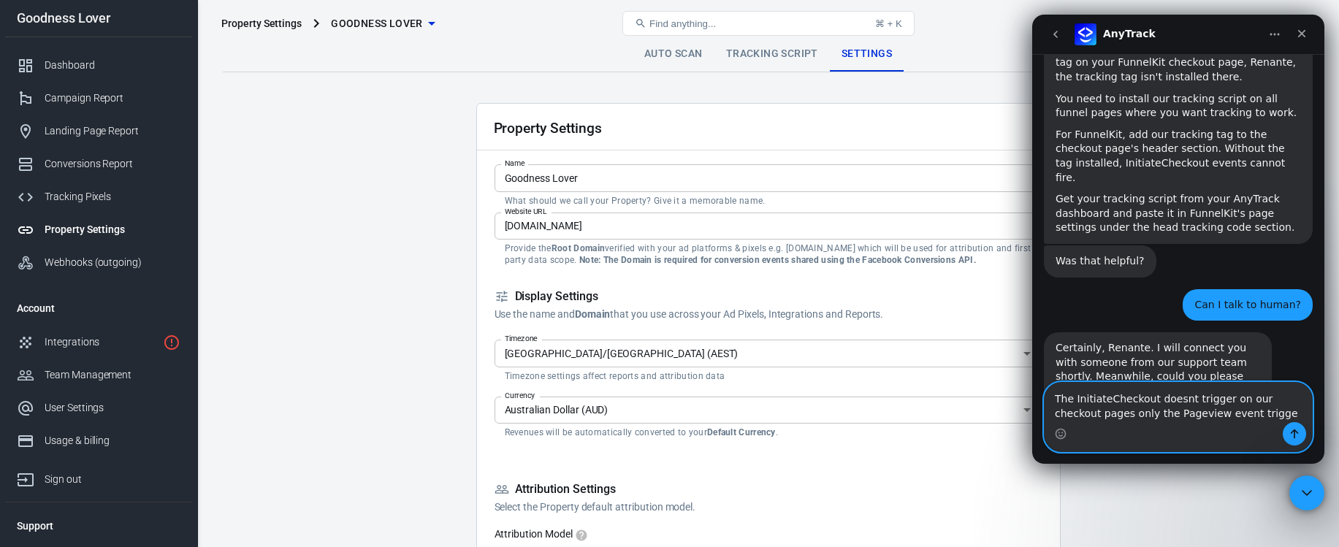
type textarea "The InitiateCheckout doesnt trigger on our checkout pages only the Pageview eve…"
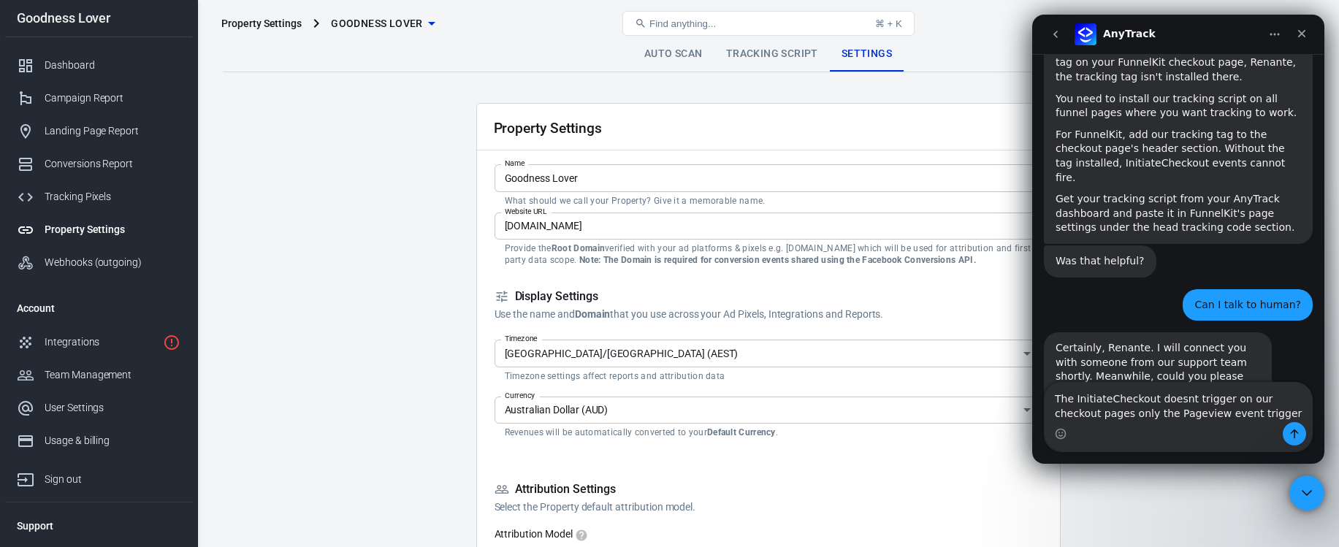
scroll to position [2145, 0]
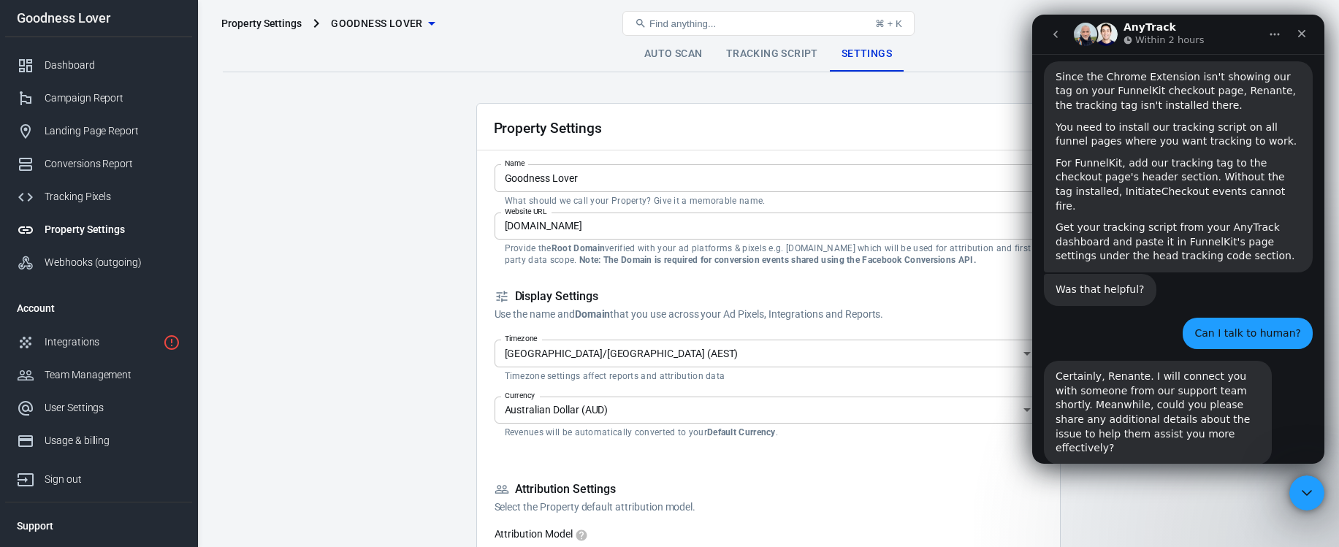
click at [1198, 494] on div "Waiting for a teammate" at bounding box center [1178, 514] width 292 height 41
drag, startPoint x: 1202, startPoint y: 431, endPoint x: 1221, endPoint y: 389, distance: 46.4
click at [1202, 509] on div "Waiting for a teammate" at bounding box center [1178, 515] width 263 height 12
click at [1055, 29] on icon "go back" at bounding box center [1056, 34] width 12 height 12
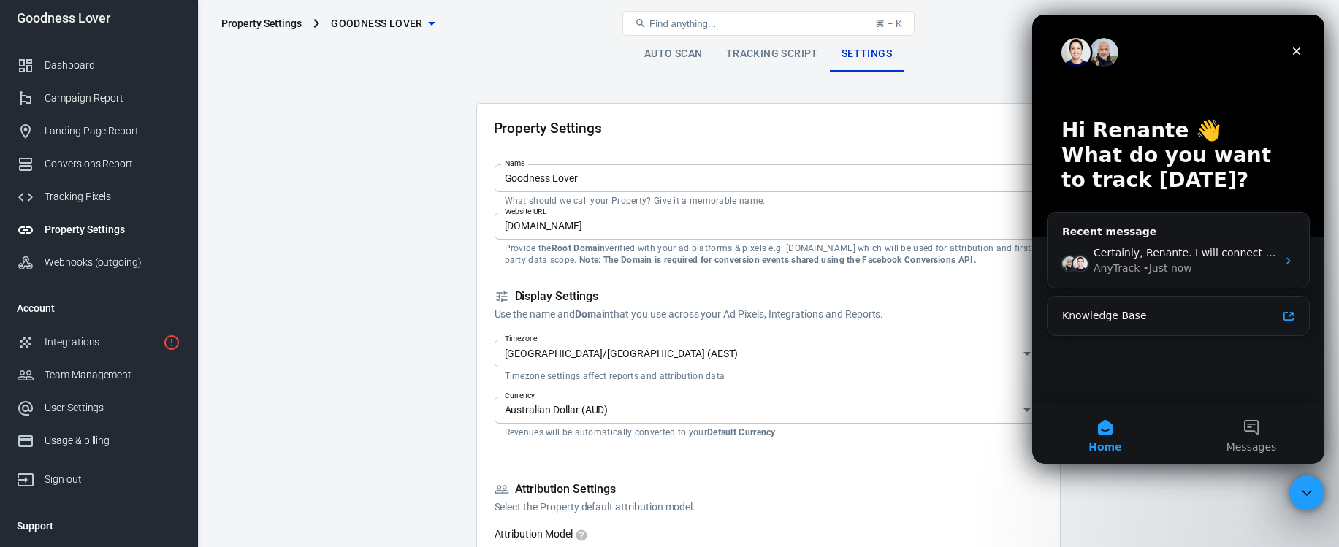
scroll to position [0, 0]
click at [1180, 267] on div "• Just now" at bounding box center [1166, 268] width 49 height 15
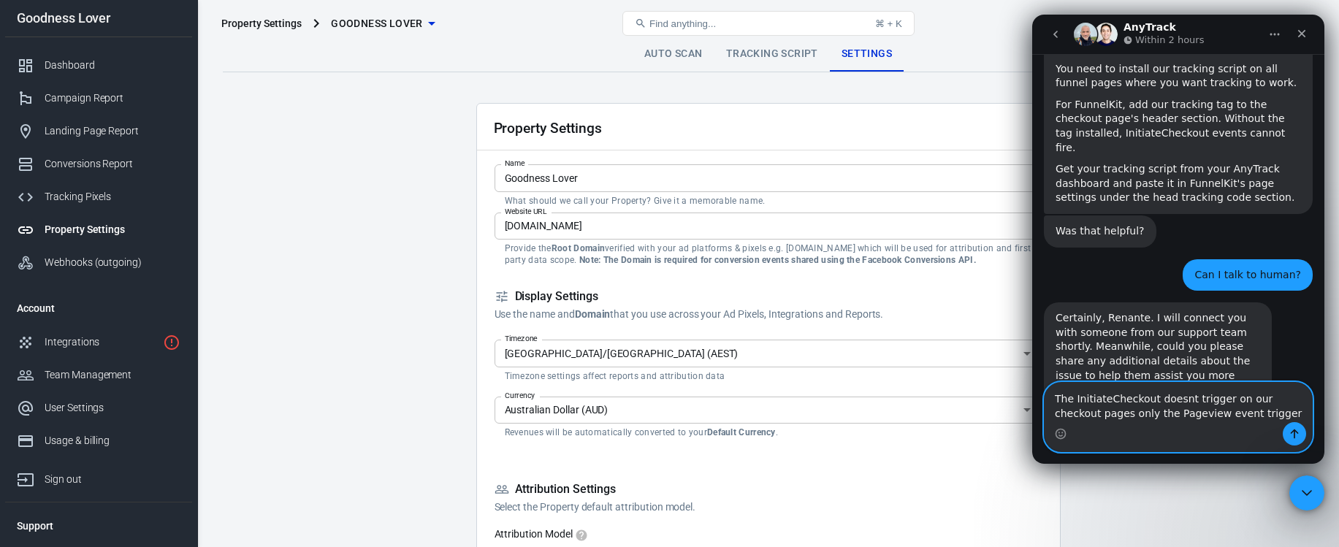
scroll to position [2212, 0]
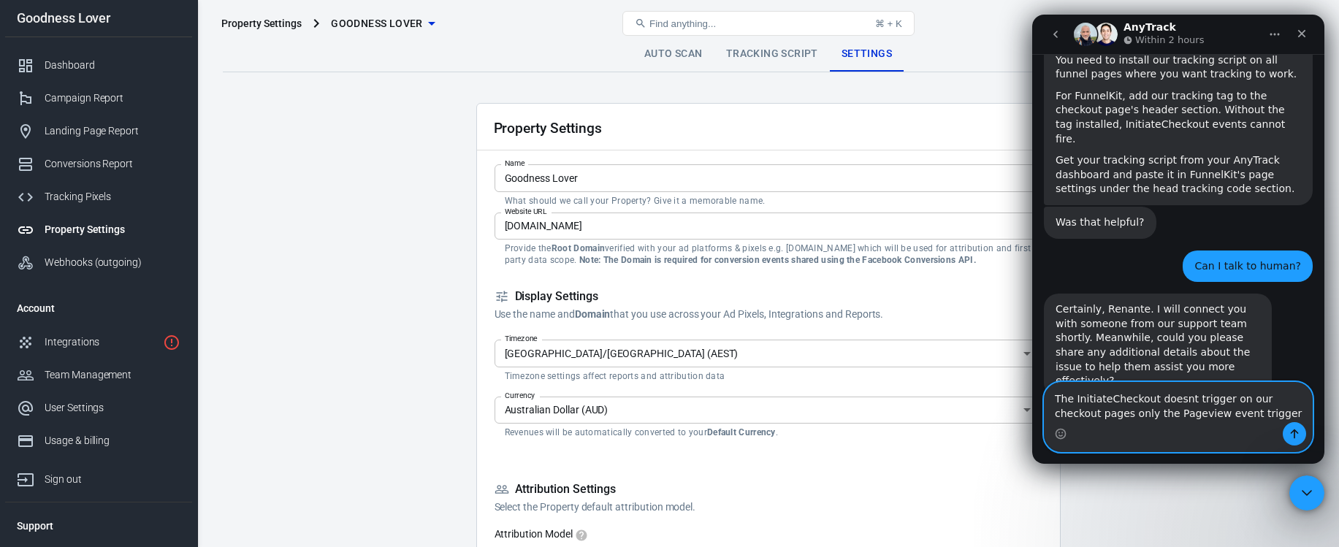
click at [1239, 415] on textarea "The InitiateCheckout doesnt trigger on our checkout pages only the Pageview eve…" at bounding box center [1177, 402] width 267 height 39
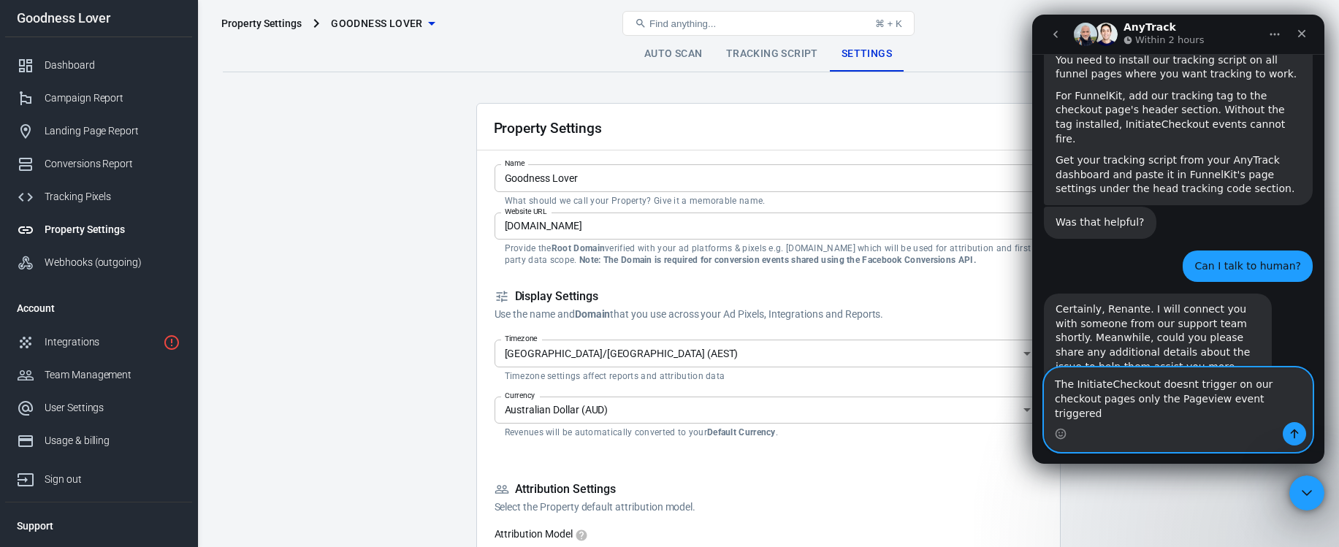
type textarea "The InitiateCheckout doesnt trigger on our checkout pages only the Pageview eve…"
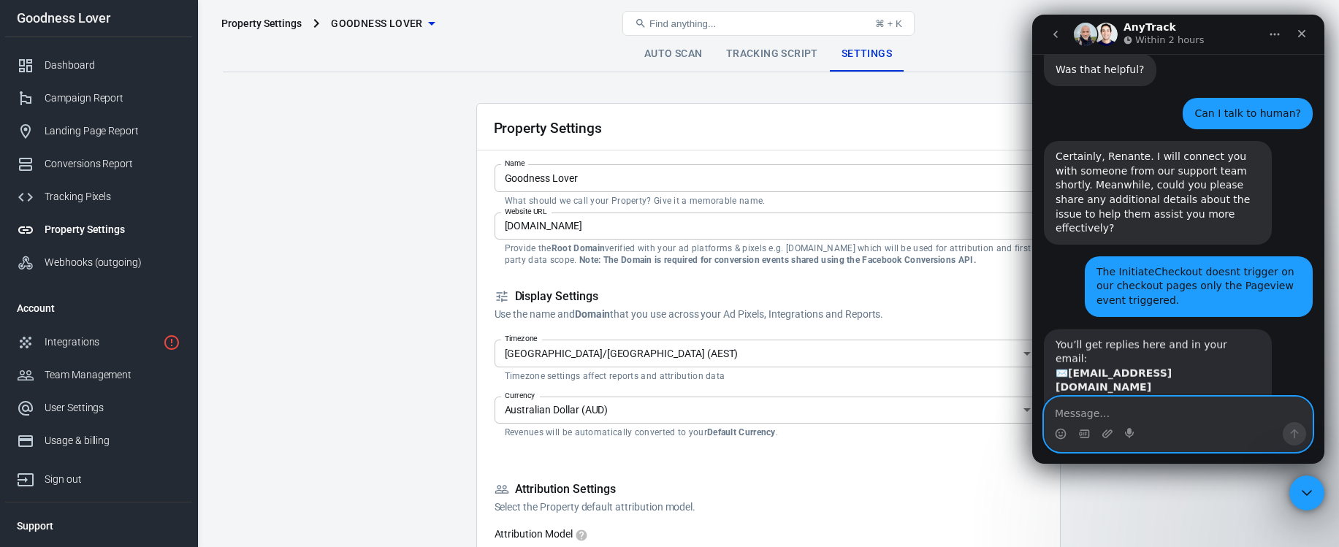
scroll to position [2364, 0]
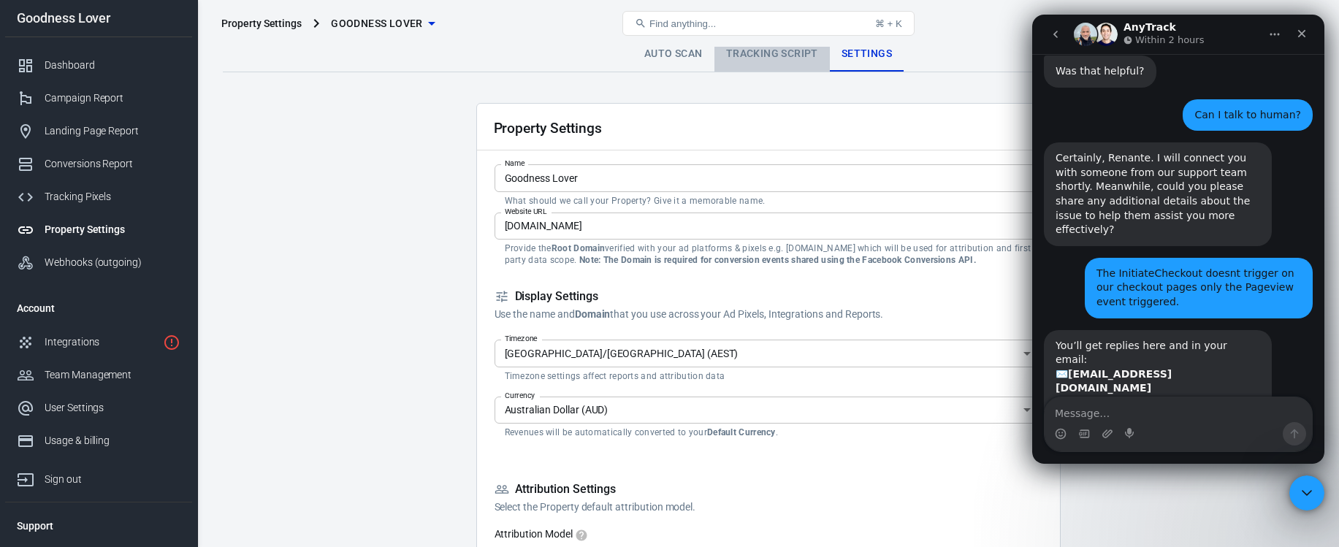
click at [768, 58] on link "Tracking Script" at bounding box center [771, 54] width 115 height 35
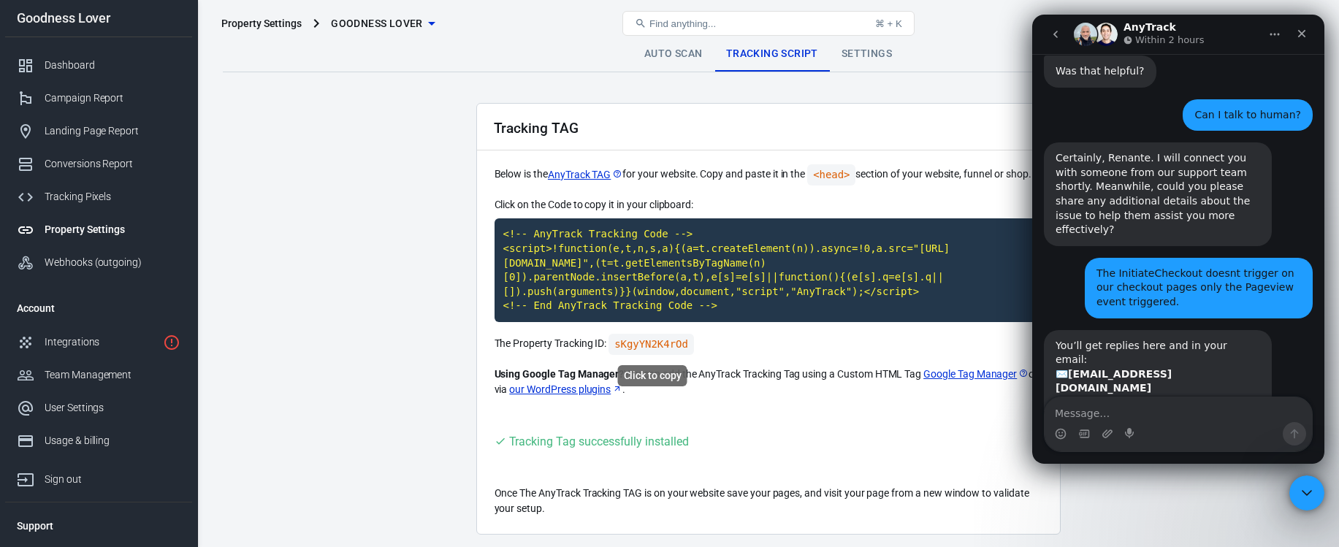
click at [655, 341] on code "sKgyYN2K4rOd" at bounding box center [650, 344] width 85 height 21
click at [104, 64] on div "Dashboard" at bounding box center [113, 65] width 136 height 15
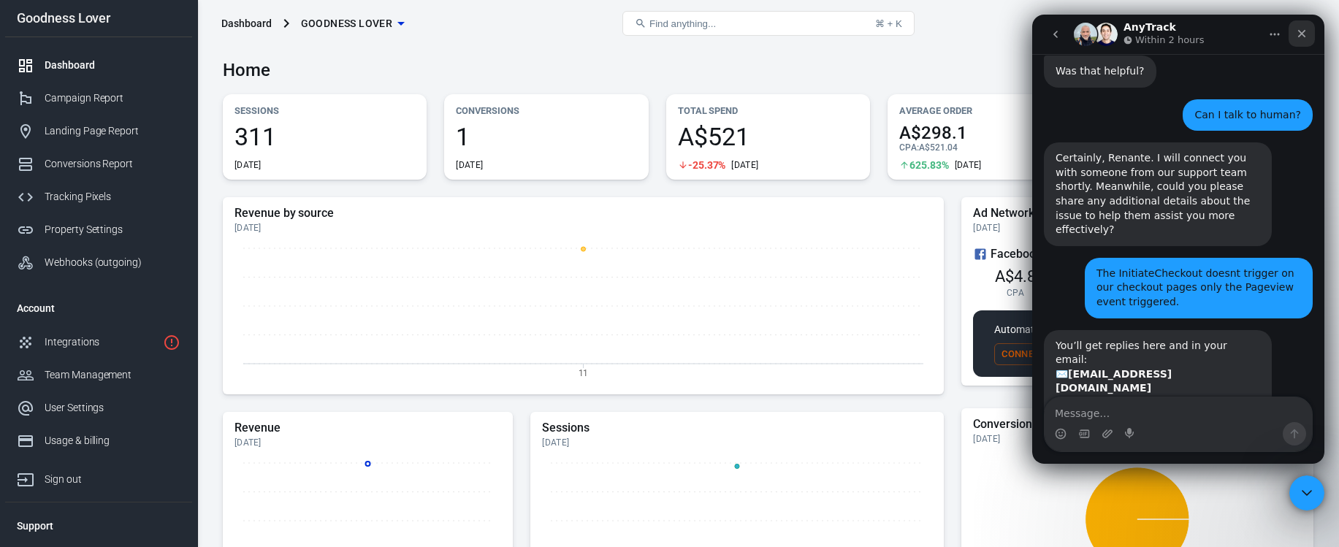
click at [1304, 34] on icon "Close" at bounding box center [1302, 34] width 12 height 12
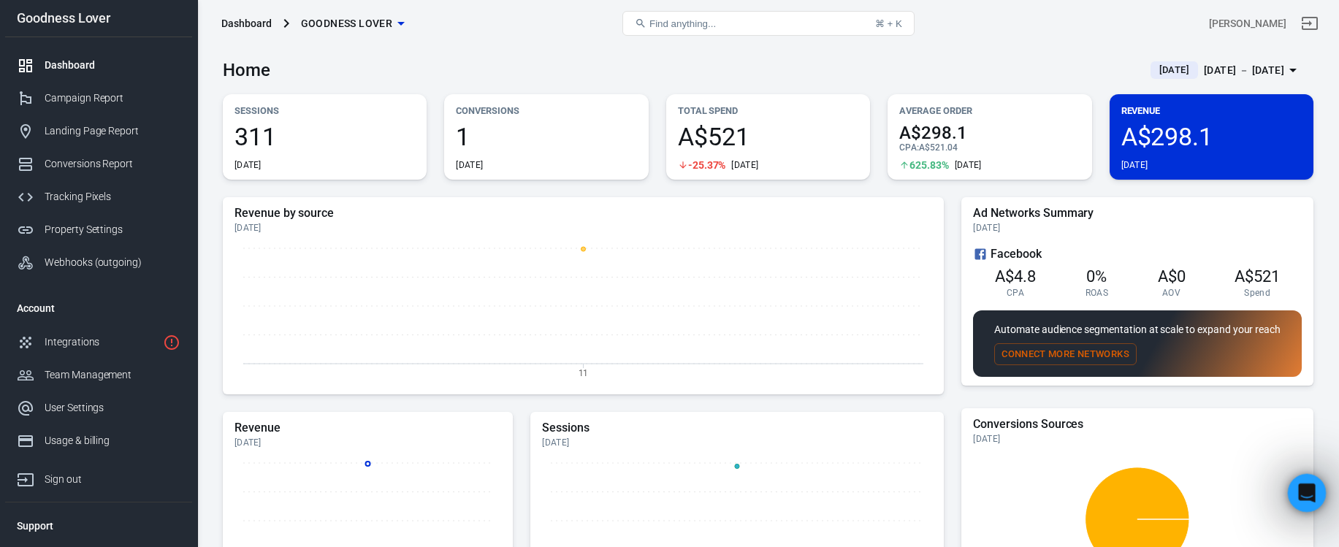
click at [1313, 494] on div "Open Intercom Messenger" at bounding box center [1304, 491] width 48 height 48
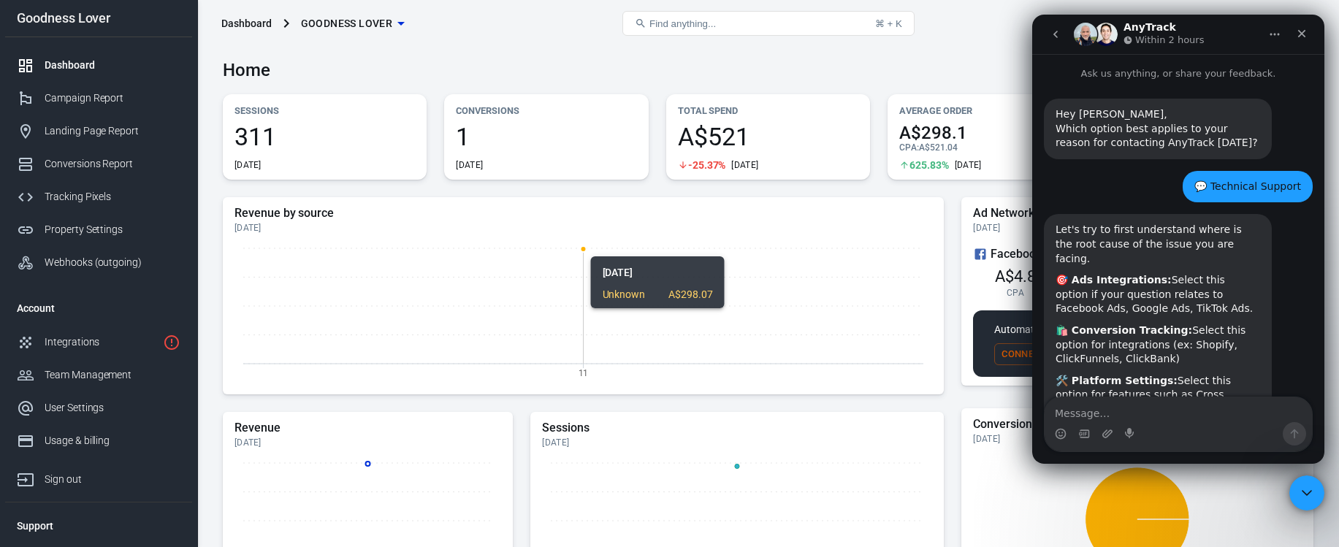
scroll to position [2364, 0]
